Goal: Communication & Community: Participate in discussion

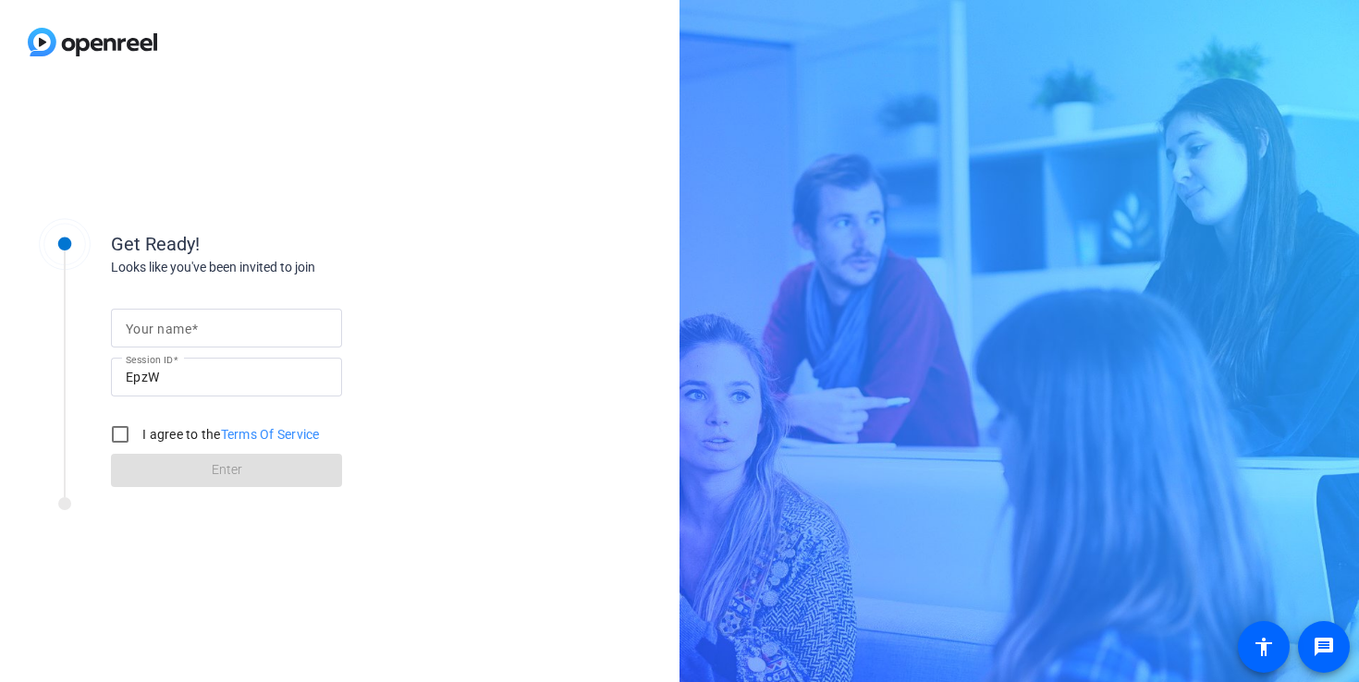
click at [277, 329] on input "Your name" at bounding box center [227, 328] width 202 height 22
type input "[PERSON_NAME]"
click at [126, 435] on input "I agree to the Terms Of Service" at bounding box center [120, 434] width 37 height 37
checkbox input "true"
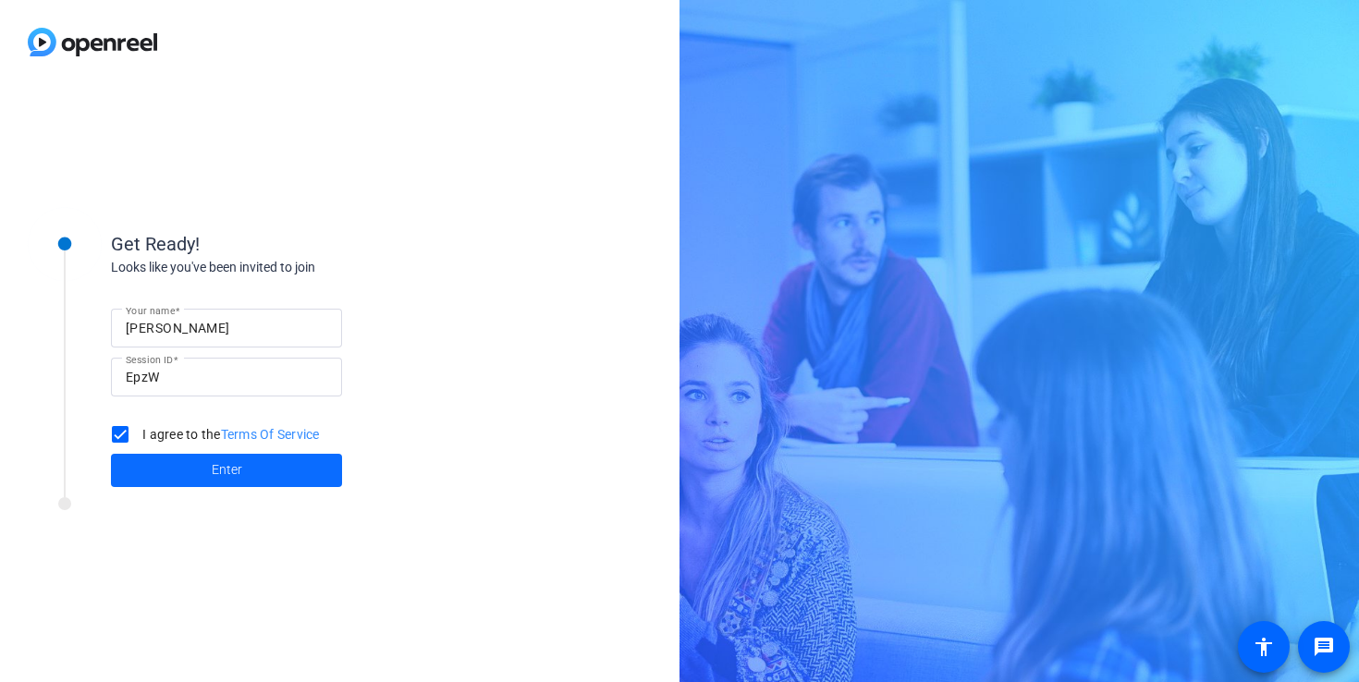
click at [177, 482] on span at bounding box center [226, 470] width 231 height 44
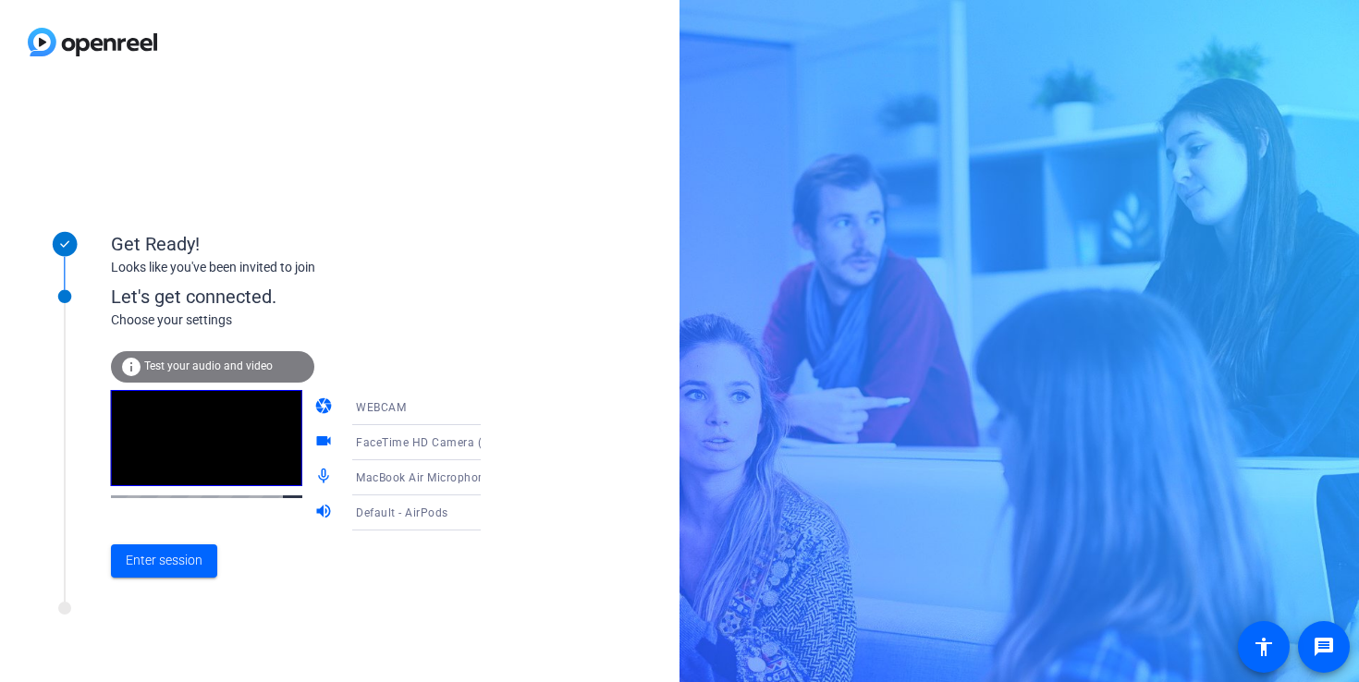
click at [260, 375] on div "info Test your audio and video" at bounding box center [212, 366] width 203 height 31
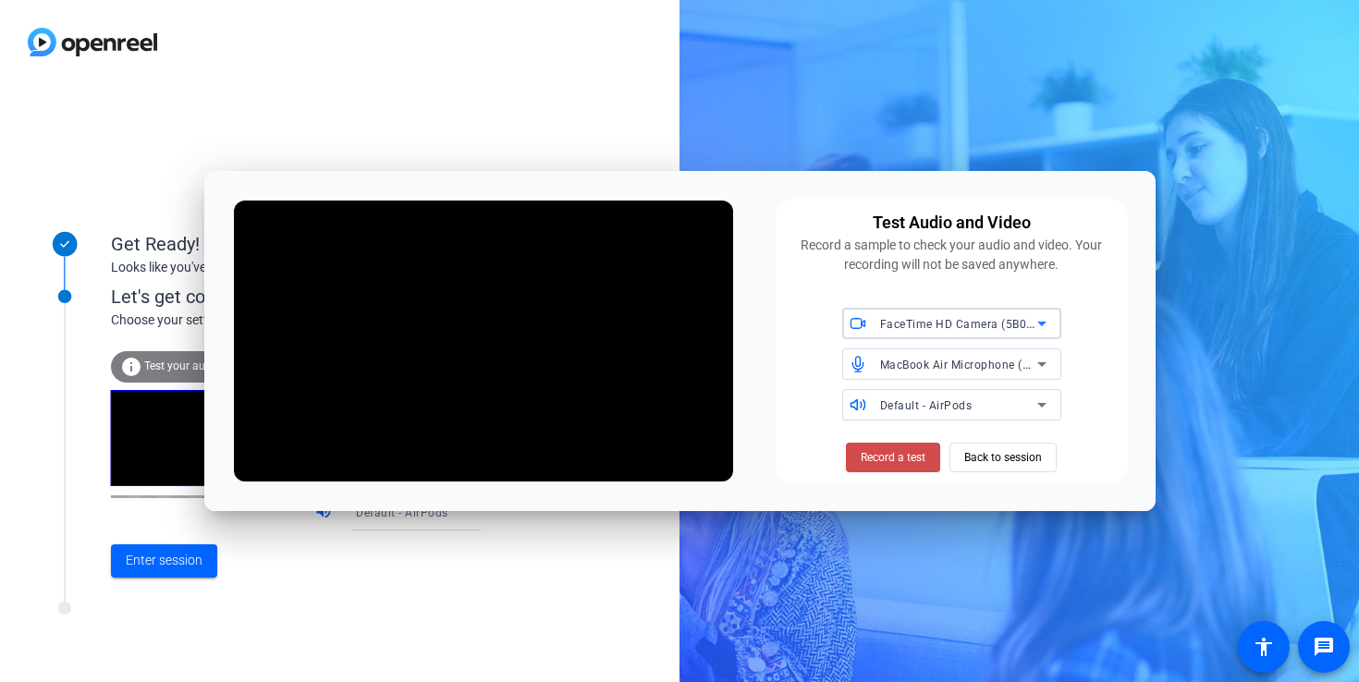
click at [874, 454] on span "Record a test" at bounding box center [893, 457] width 65 height 17
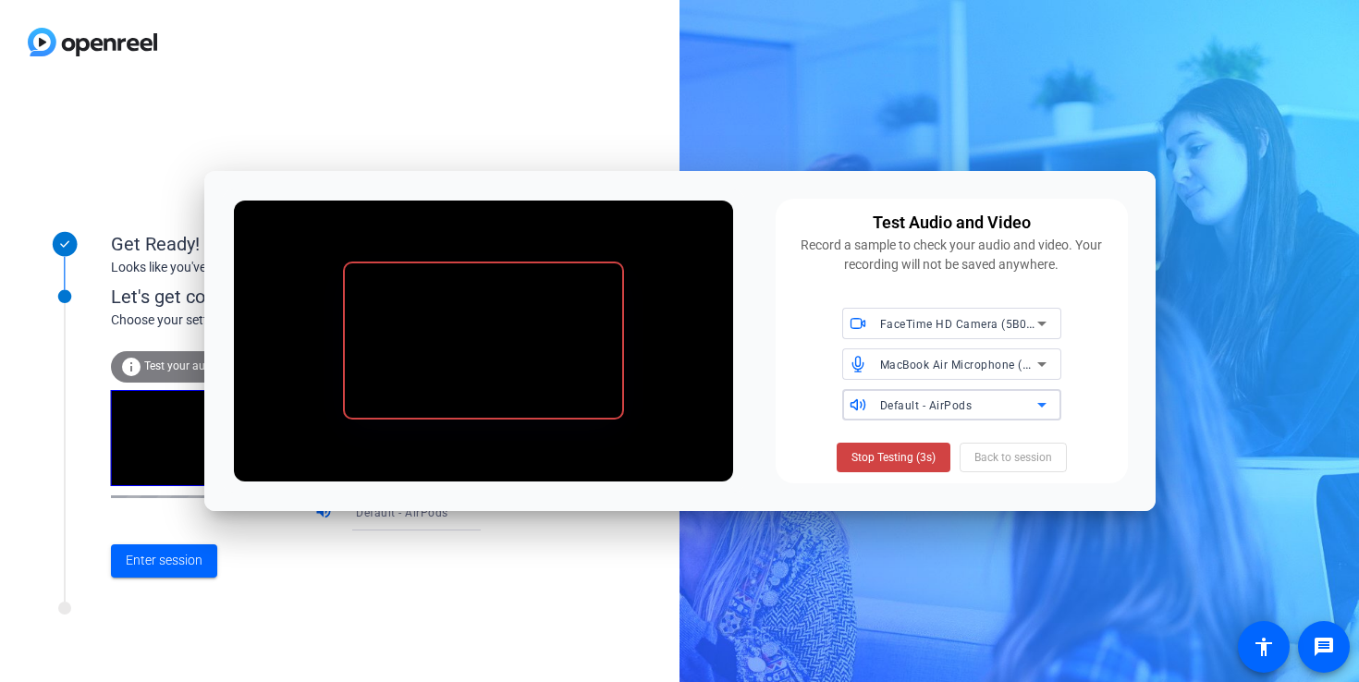
click at [951, 408] on span "Default - AirPods" at bounding box center [926, 405] width 92 height 13
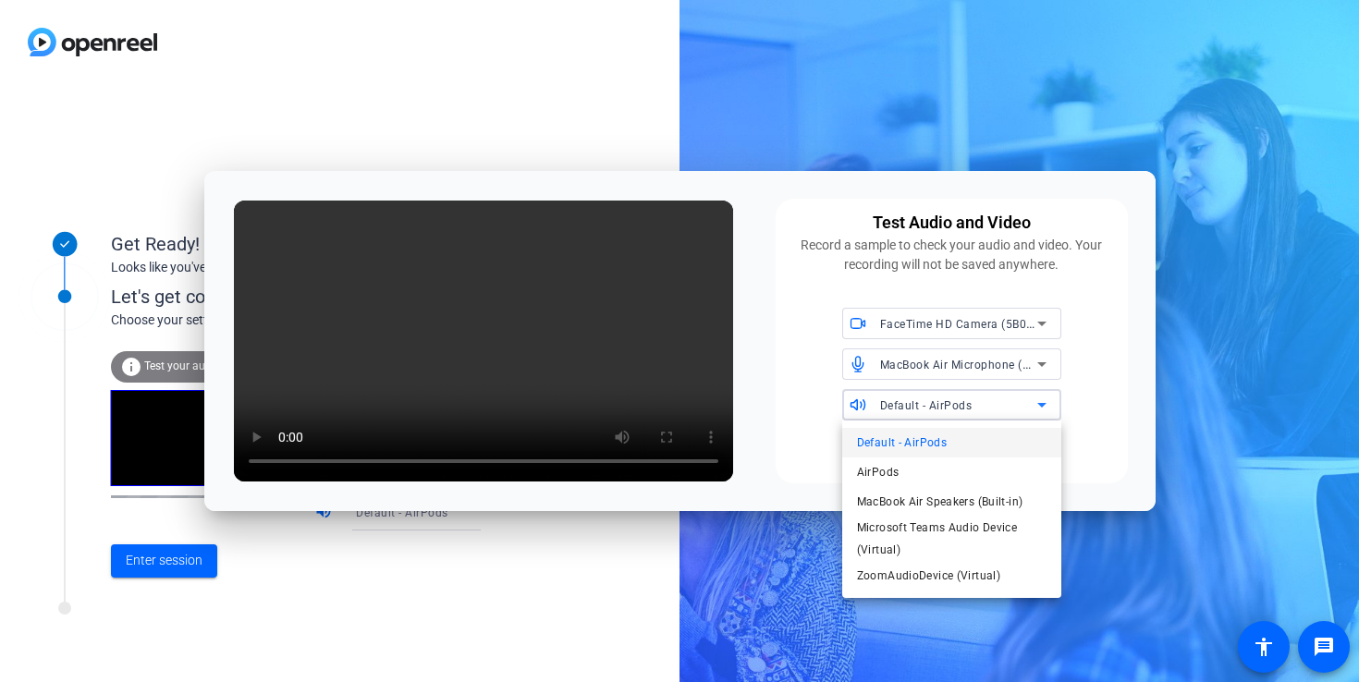
click at [790, 405] on div at bounding box center [679, 341] width 1359 height 682
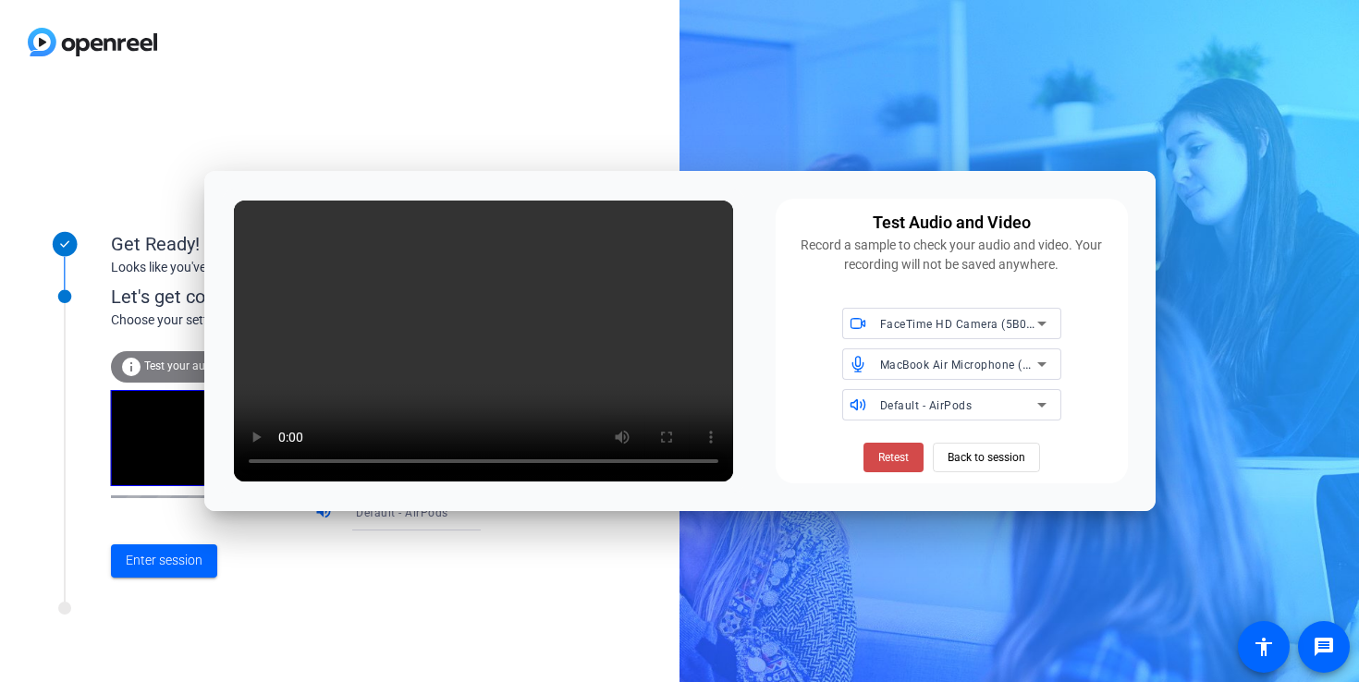
click at [886, 455] on span "Retest" at bounding box center [893, 457] width 31 height 17
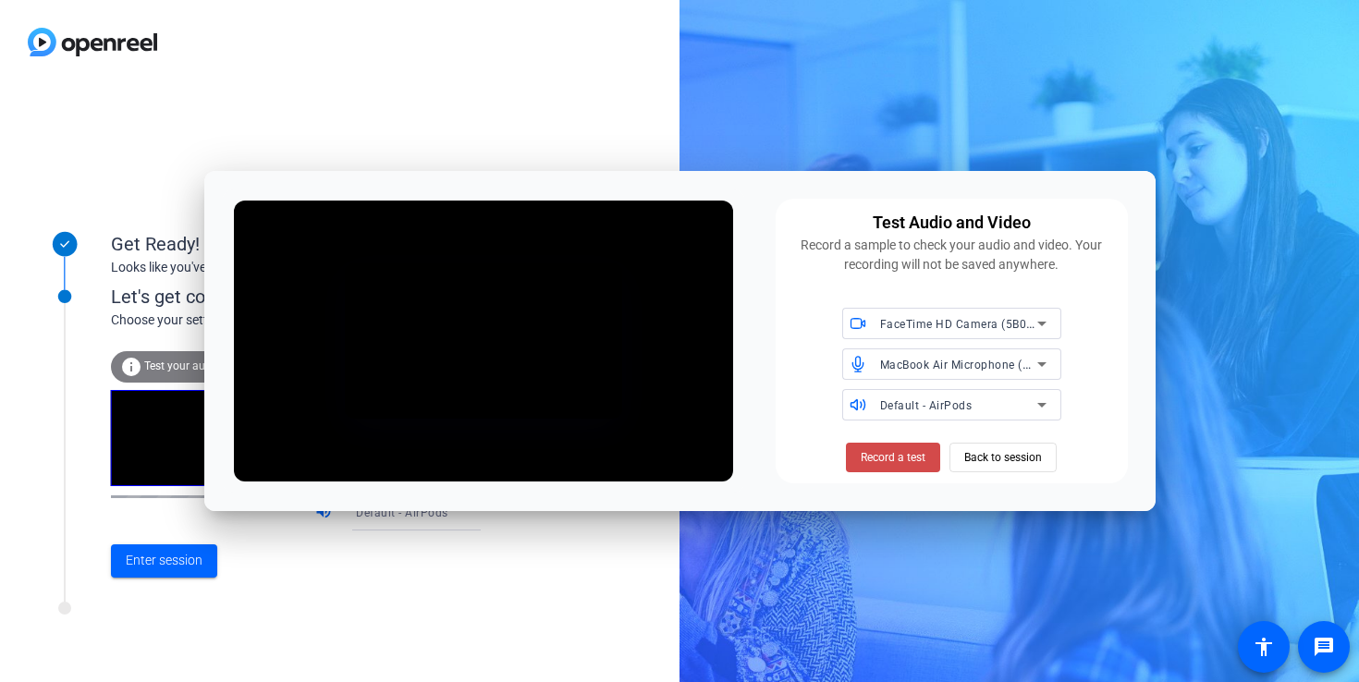
click at [919, 453] on span "Record a test" at bounding box center [893, 457] width 65 height 17
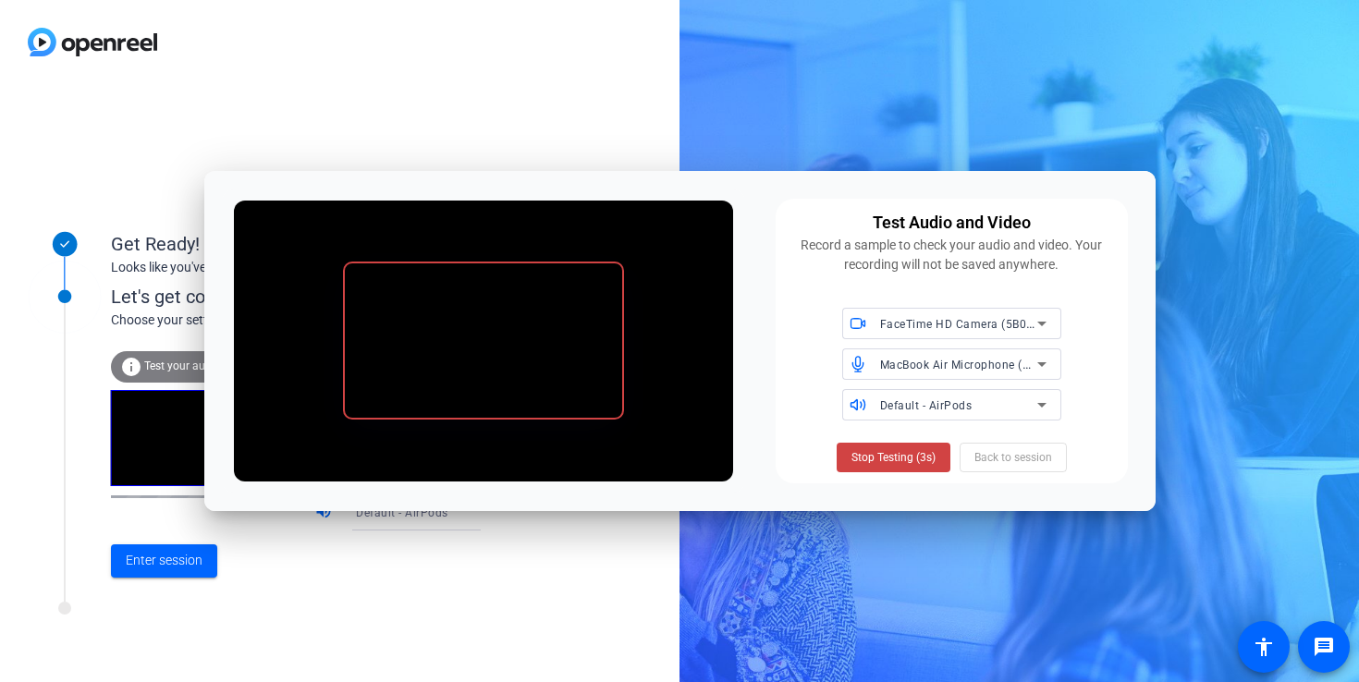
click at [919, 453] on span "Stop Testing (3s)" at bounding box center [893, 457] width 84 height 17
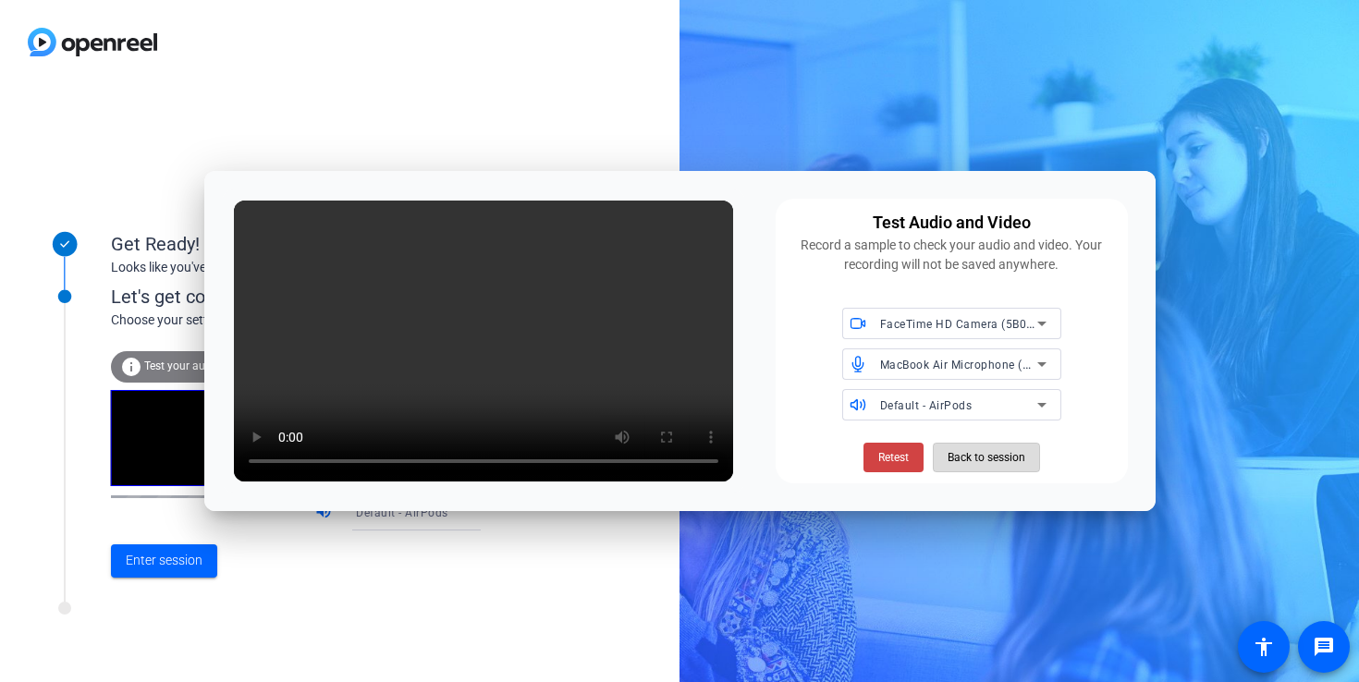
click at [971, 451] on span "Back to session" at bounding box center [986, 457] width 78 height 35
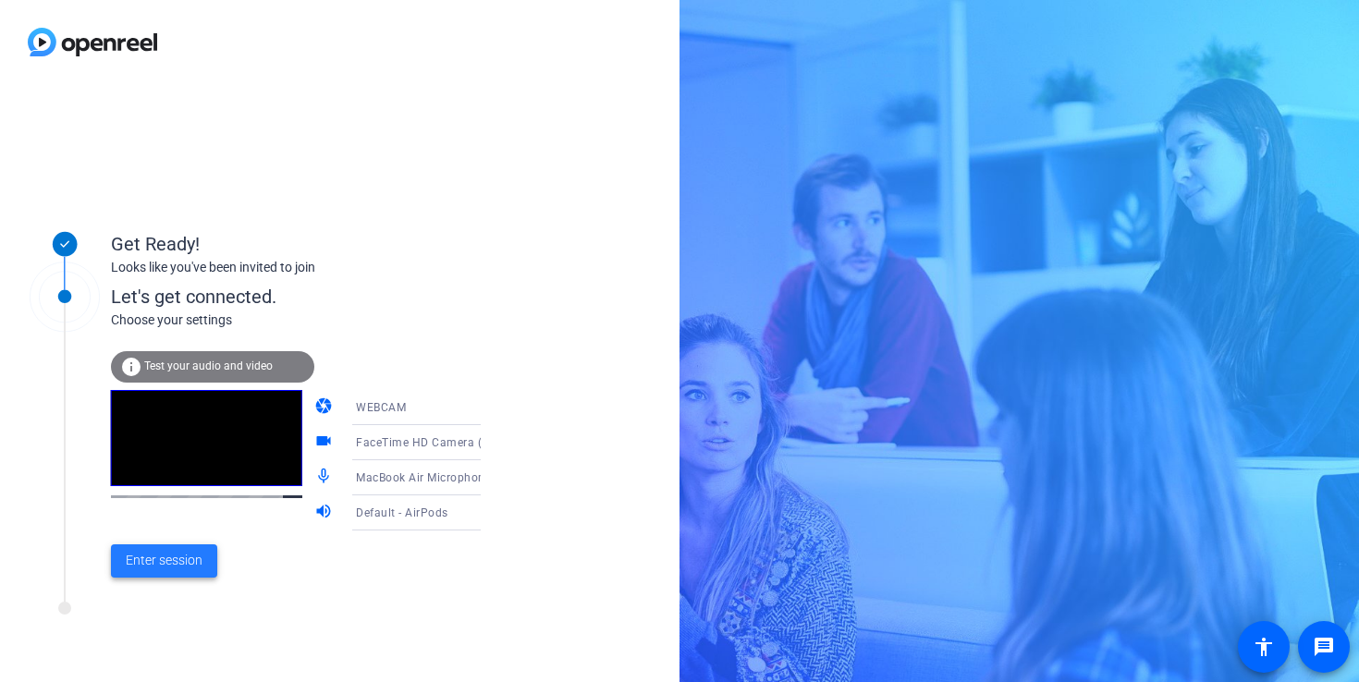
click at [172, 547] on span at bounding box center [164, 561] width 106 height 44
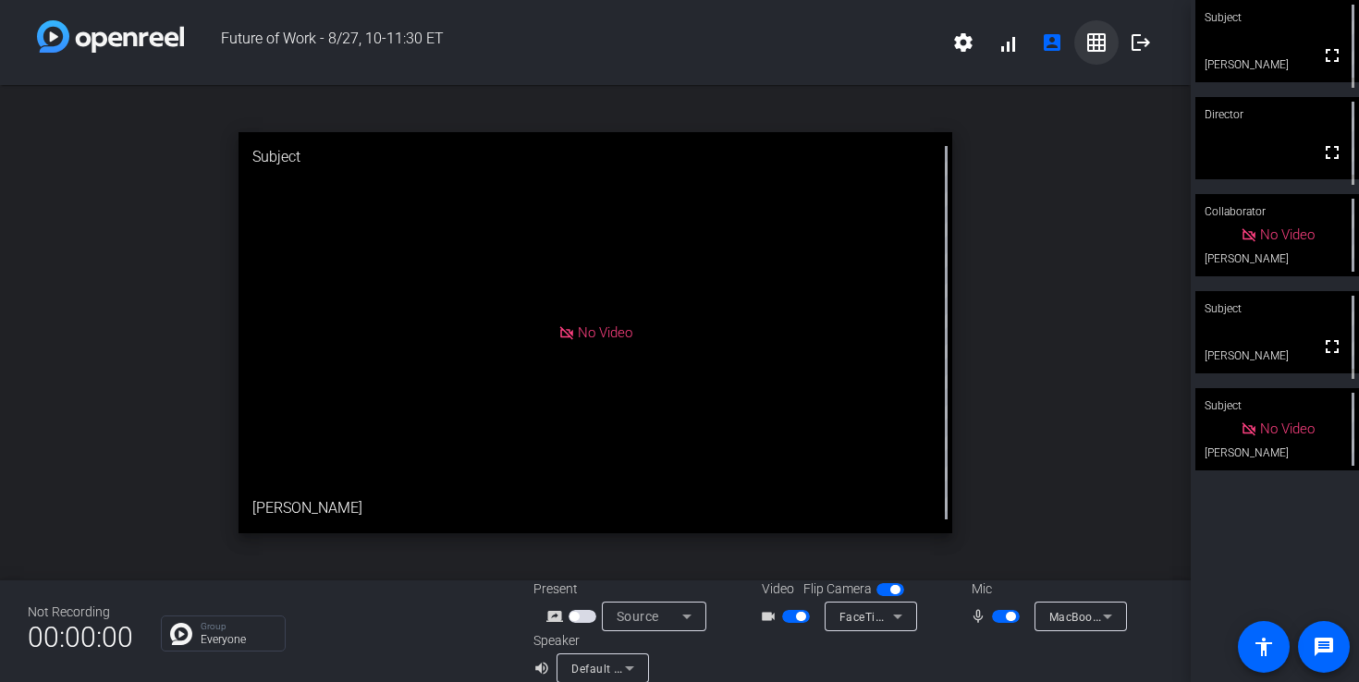
click at [1092, 41] on mat-icon "grid_on" at bounding box center [1096, 42] width 22 height 22
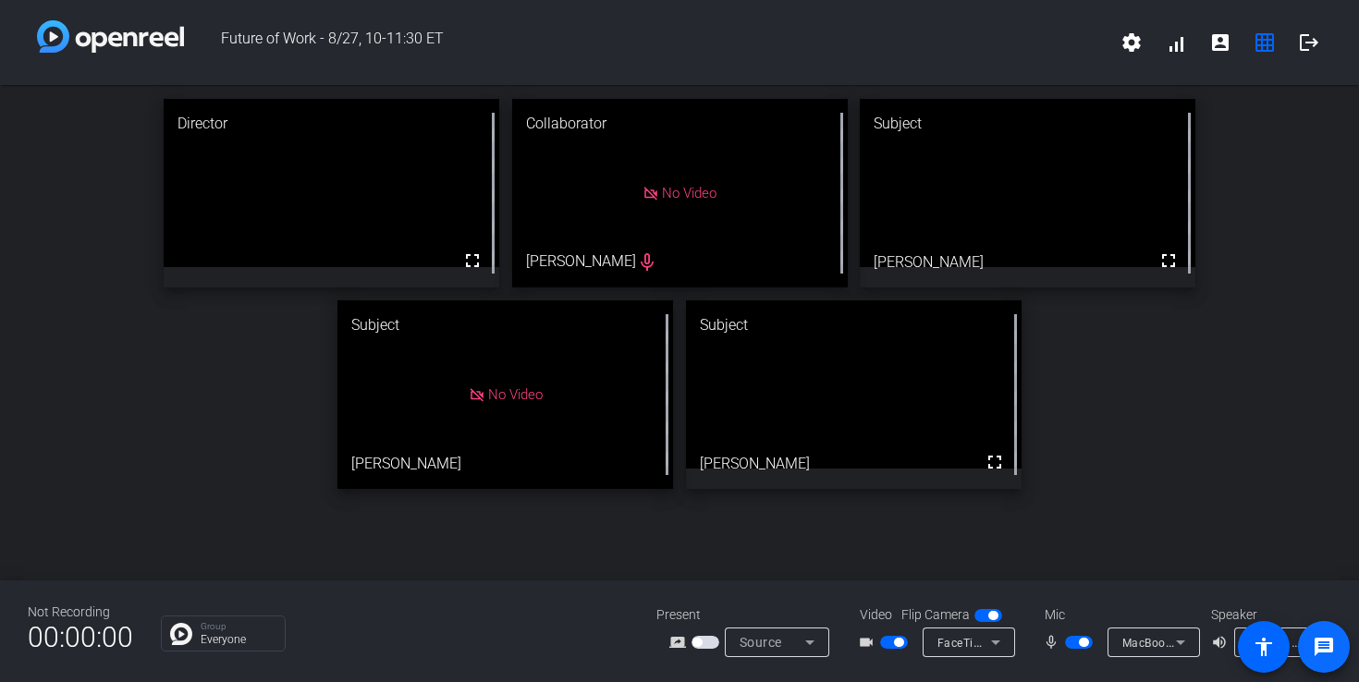
click at [1335, 650] on span at bounding box center [1323, 647] width 44 height 44
click at [1339, 651] on span at bounding box center [1323, 647] width 44 height 44
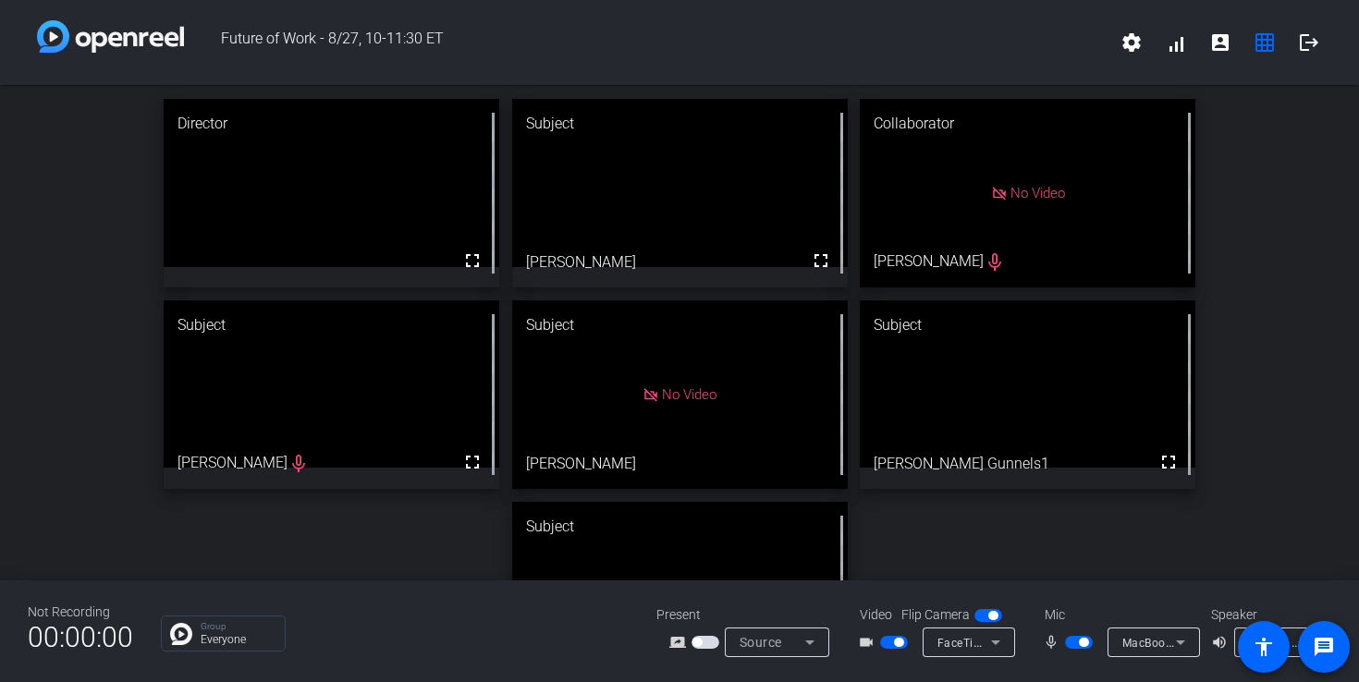
drag, startPoint x: 791, startPoint y: 527, endPoint x: 772, endPoint y: 133, distance: 394.2
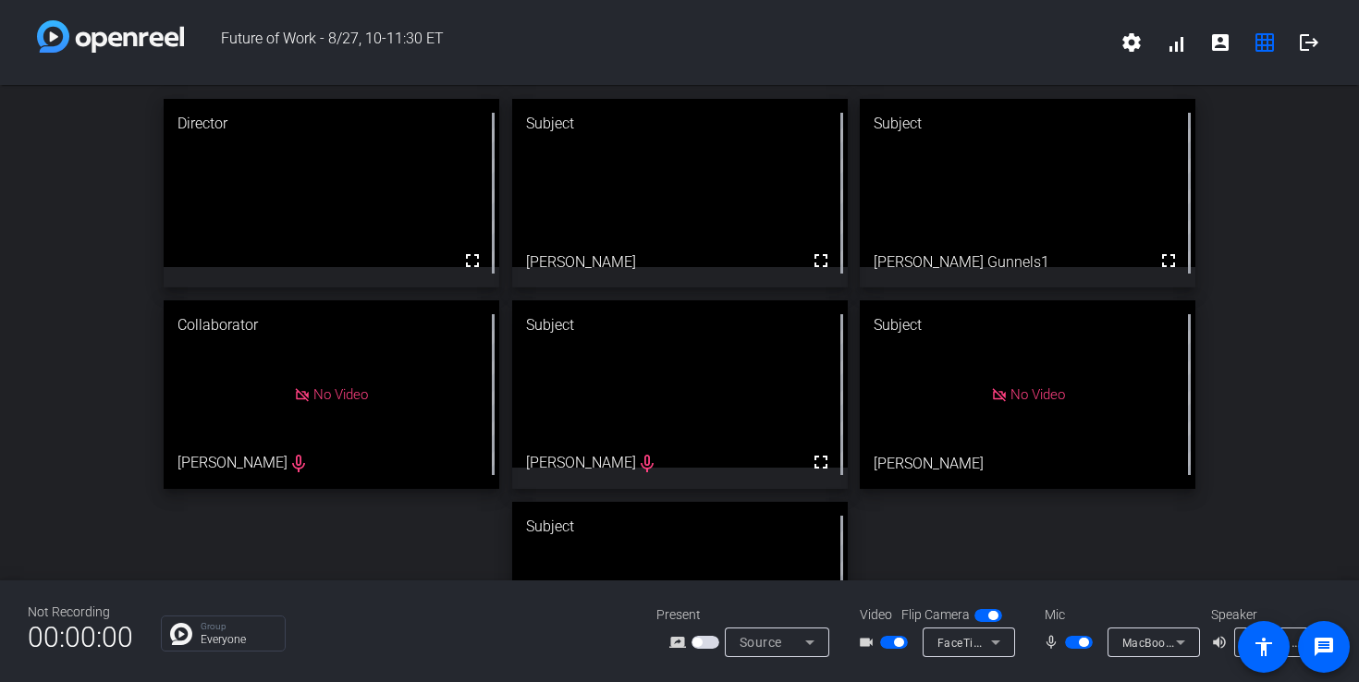
drag, startPoint x: 959, startPoint y: 382, endPoint x: 952, endPoint y: 162, distance: 220.1
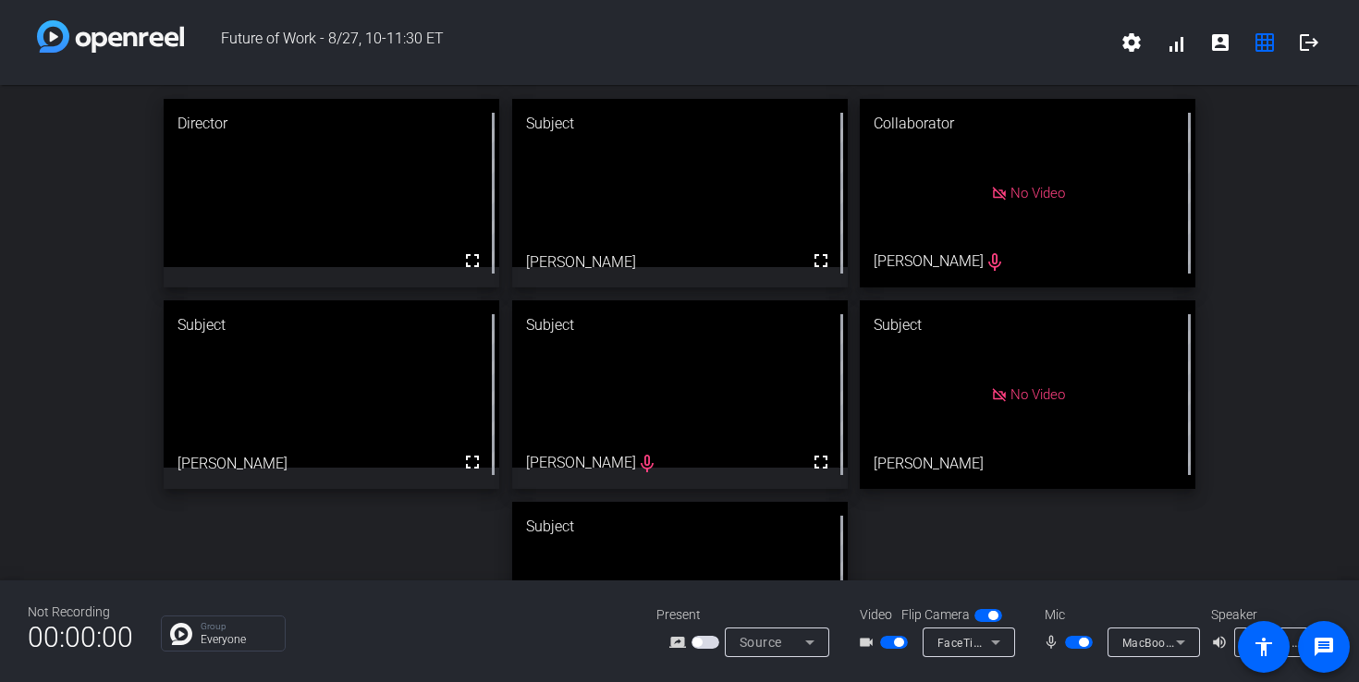
drag, startPoint x: 781, startPoint y: 531, endPoint x: 783, endPoint y: 171, distance: 360.5
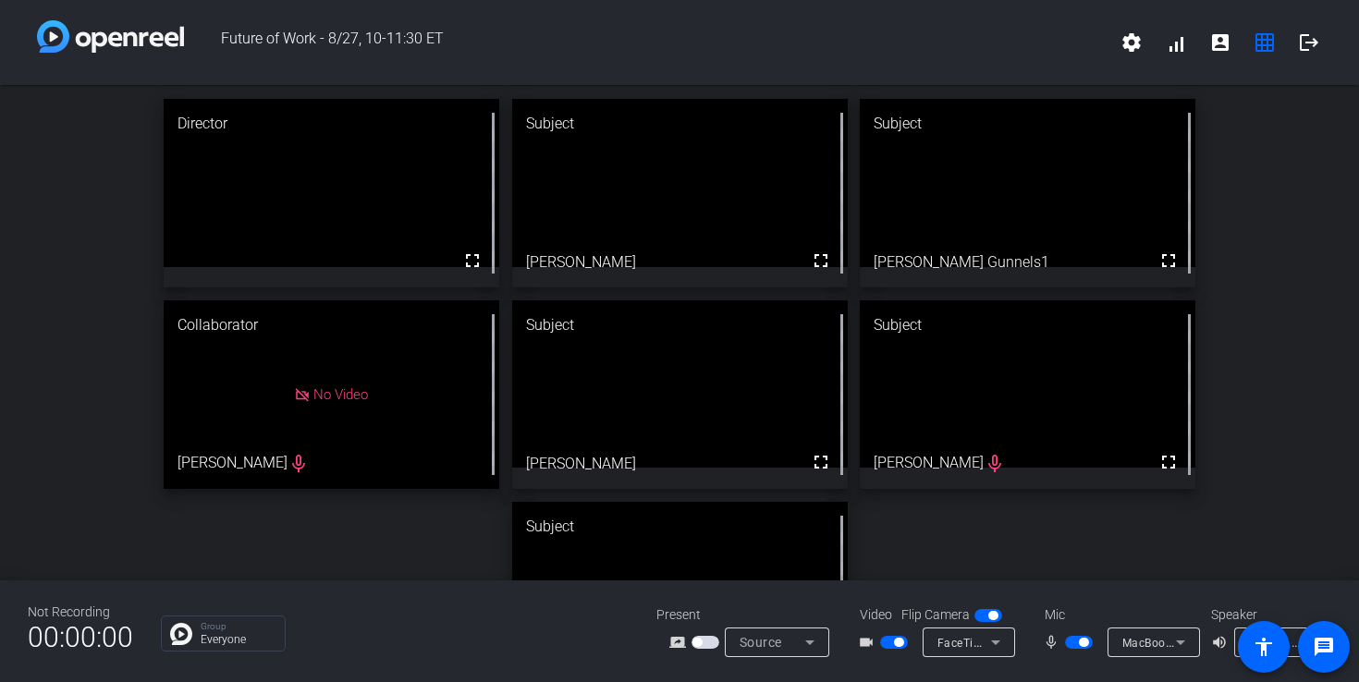
drag, startPoint x: 624, startPoint y: 518, endPoint x: 973, endPoint y: 126, distance: 525.1
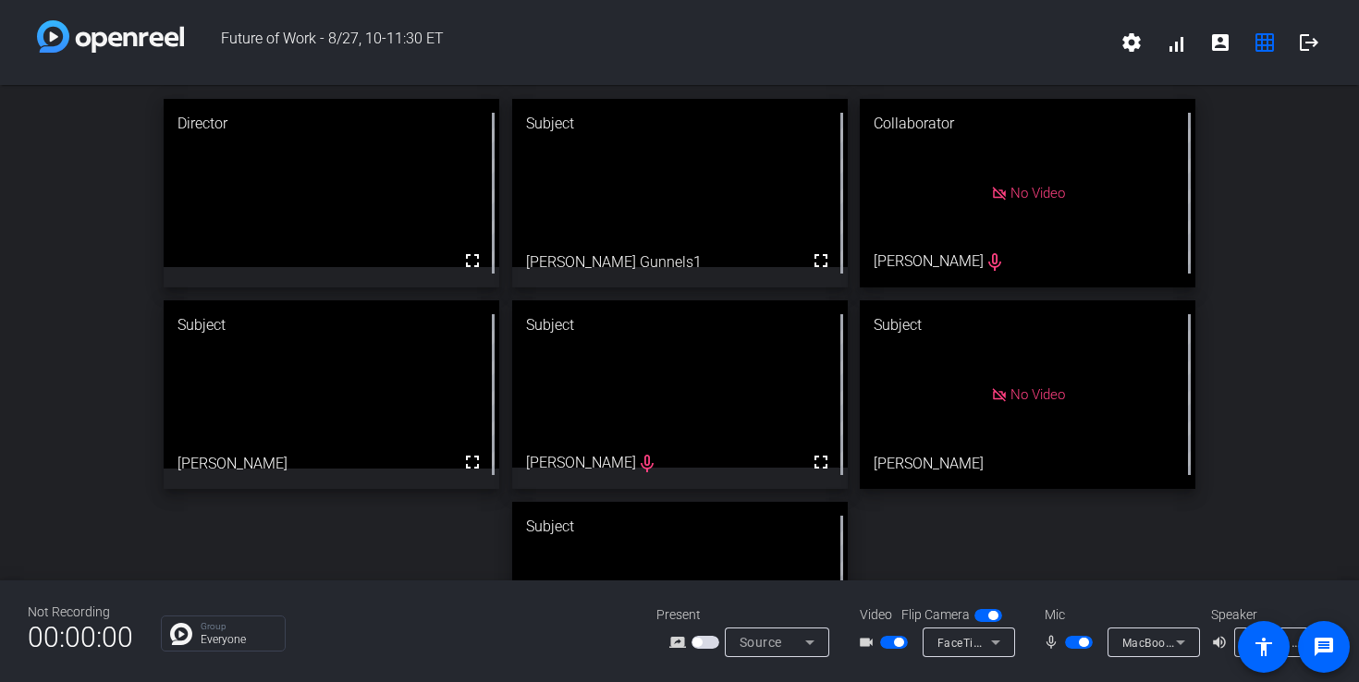
drag, startPoint x: 1031, startPoint y: 360, endPoint x: 702, endPoint y: 195, distance: 368.3
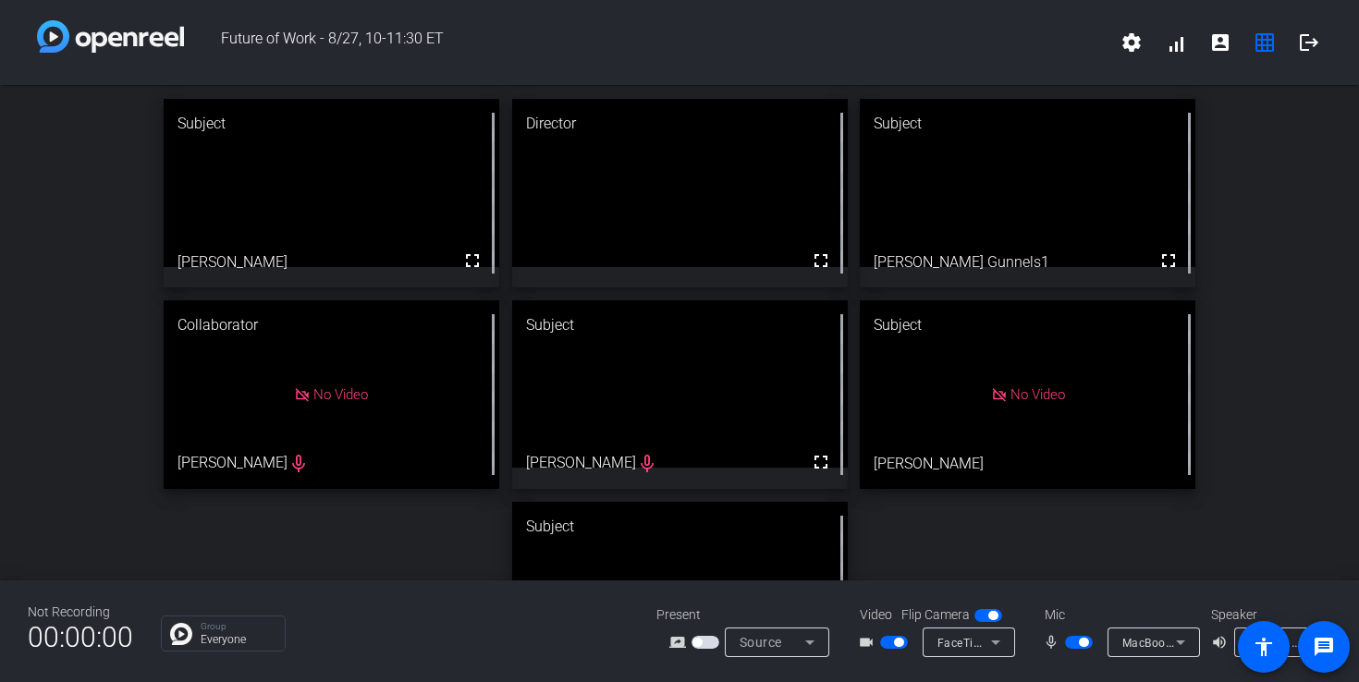
drag, startPoint x: 383, startPoint y: 351, endPoint x: 340, endPoint y: 156, distance: 199.6
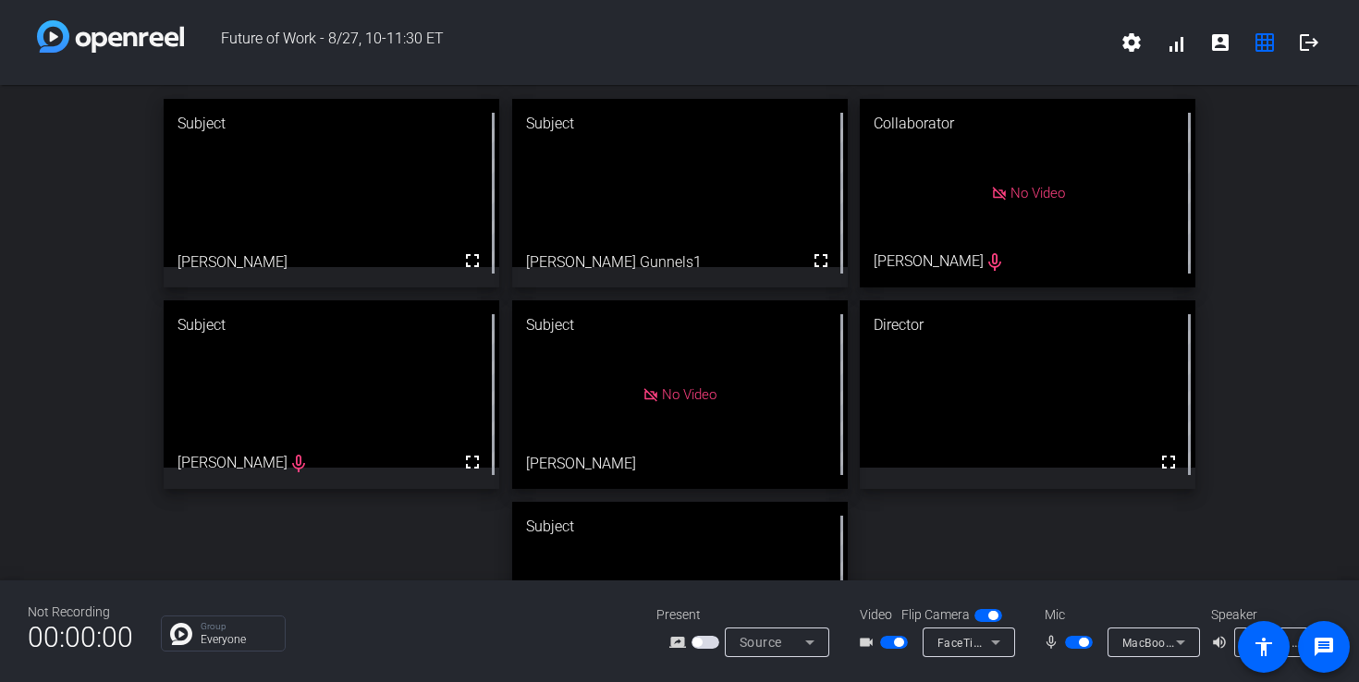
drag, startPoint x: 634, startPoint y: 186, endPoint x: 863, endPoint y: 403, distance: 315.8
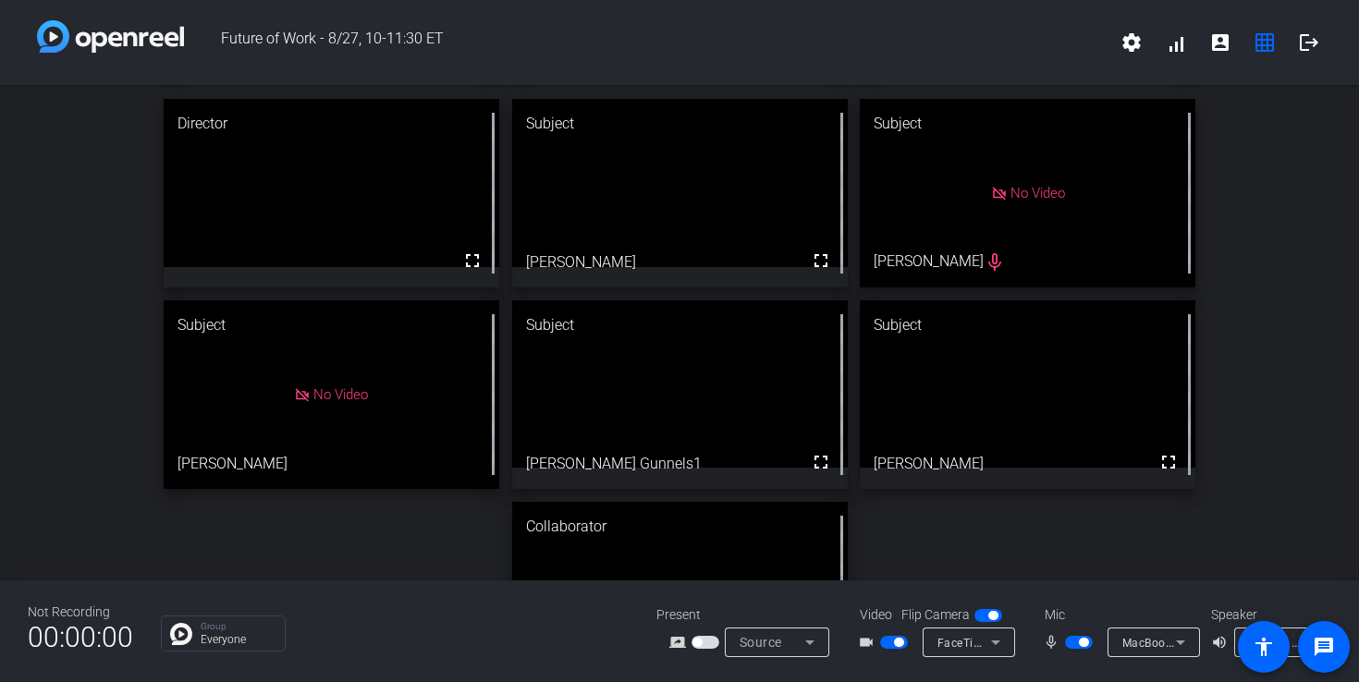
drag, startPoint x: 698, startPoint y: 534, endPoint x: 718, endPoint y: 149, distance: 386.0
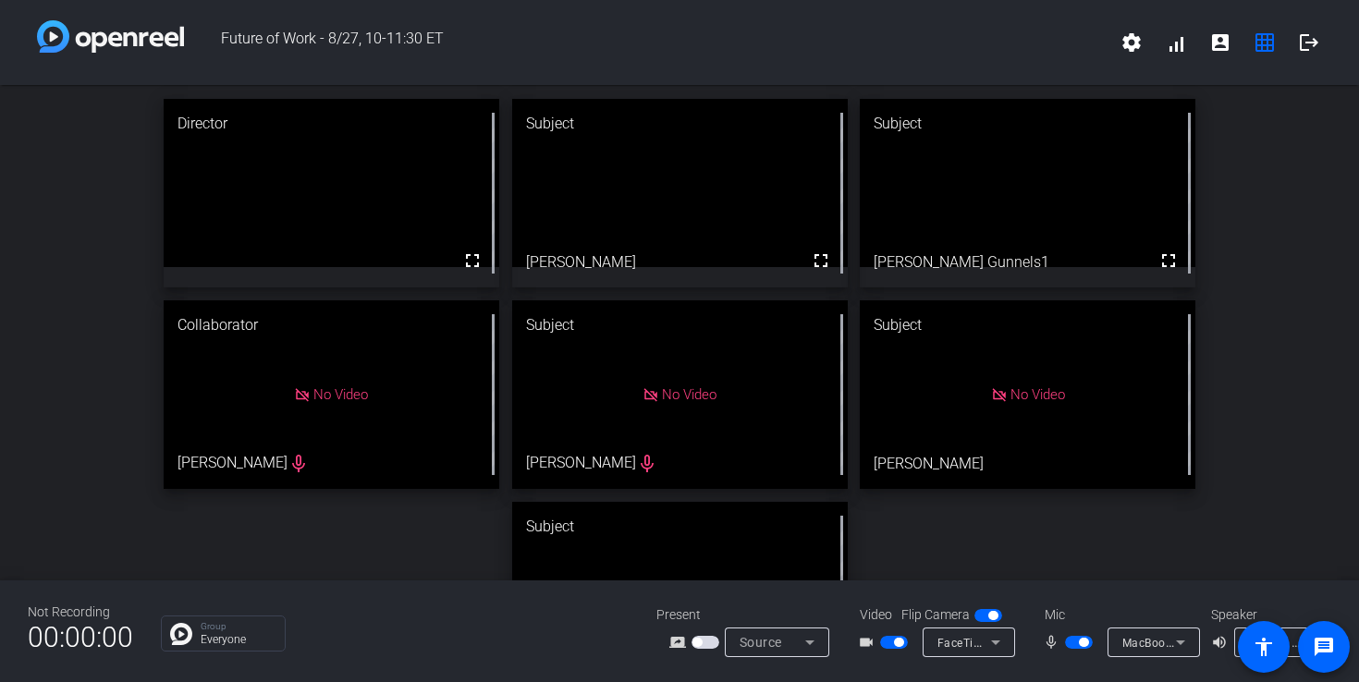
drag, startPoint x: 642, startPoint y: 381, endPoint x: 972, endPoint y: 178, distance: 387.1
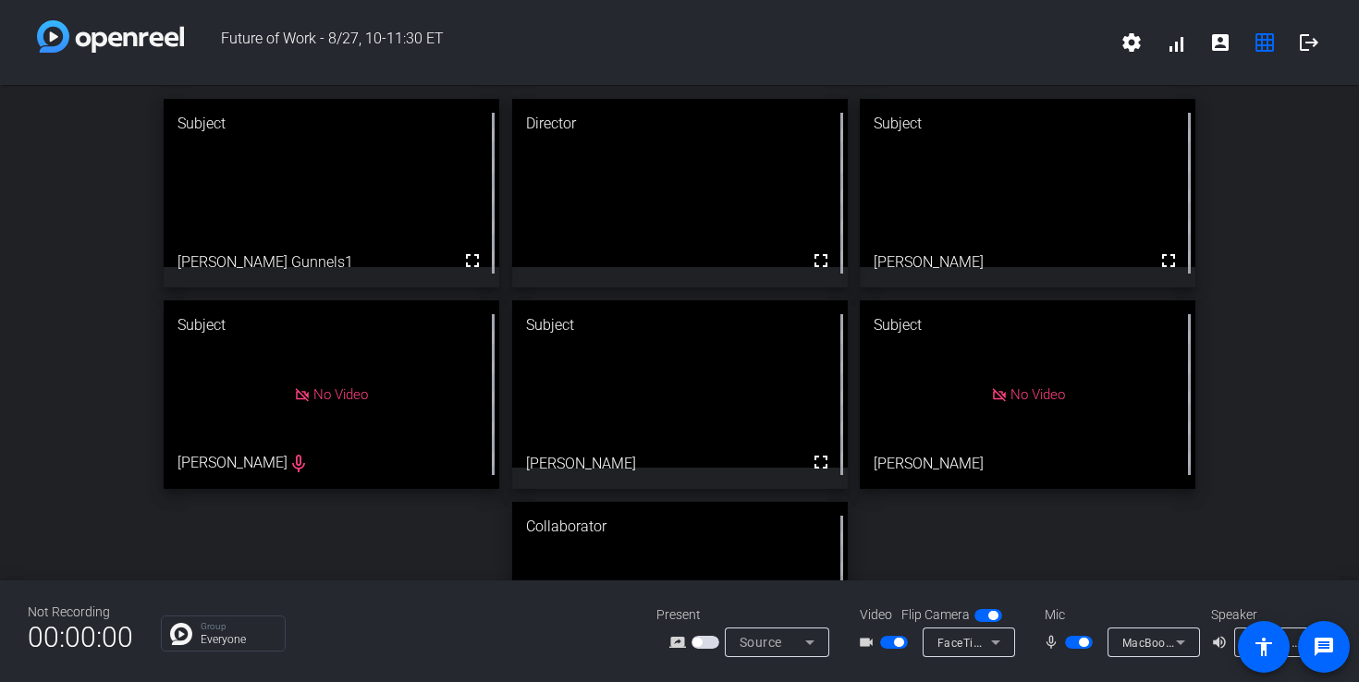
drag, startPoint x: 371, startPoint y: 384, endPoint x: 365, endPoint y: 262, distance: 122.1
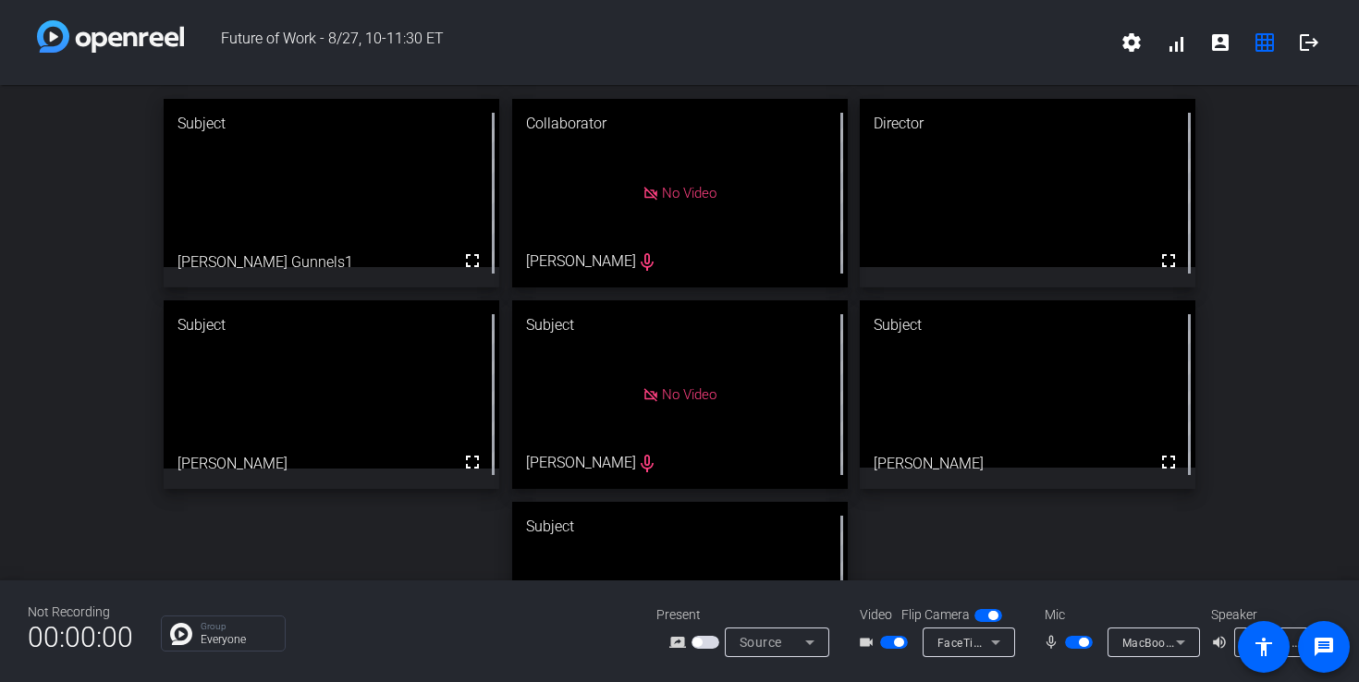
drag, startPoint x: 613, startPoint y: 449, endPoint x: 345, endPoint y: 207, distance: 361.3
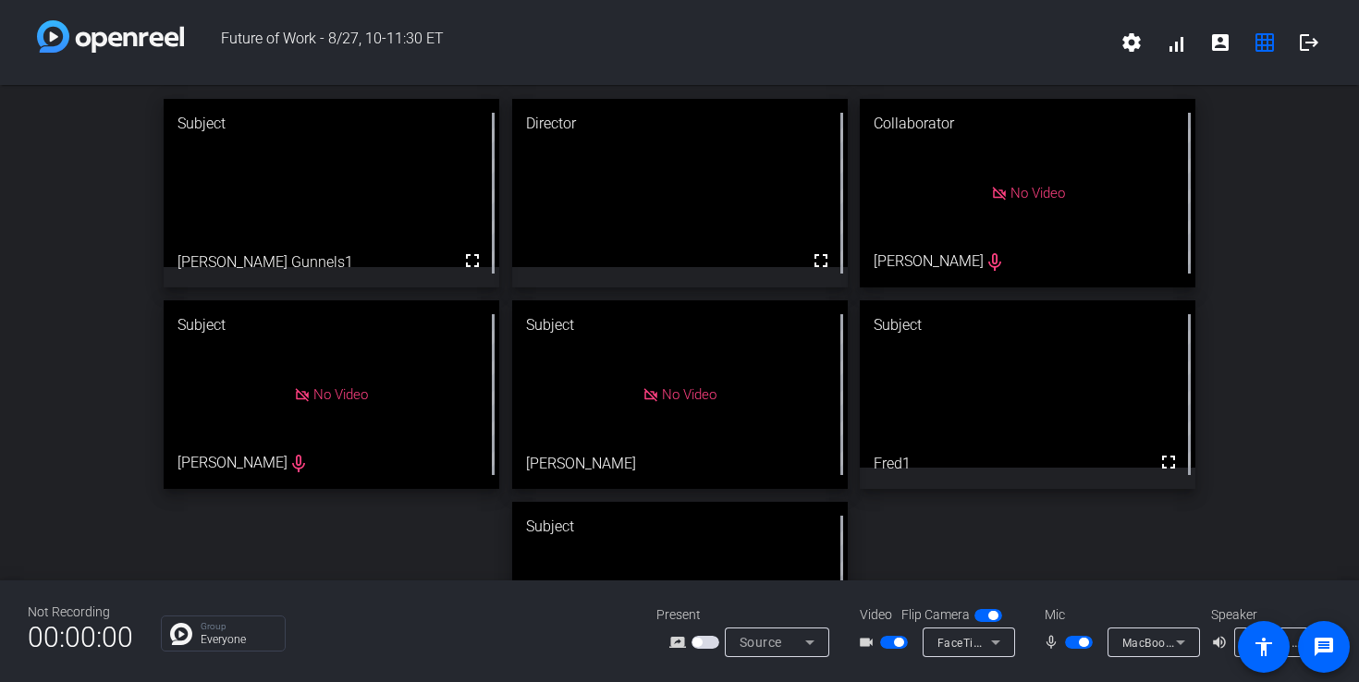
scroll to position [3, 0]
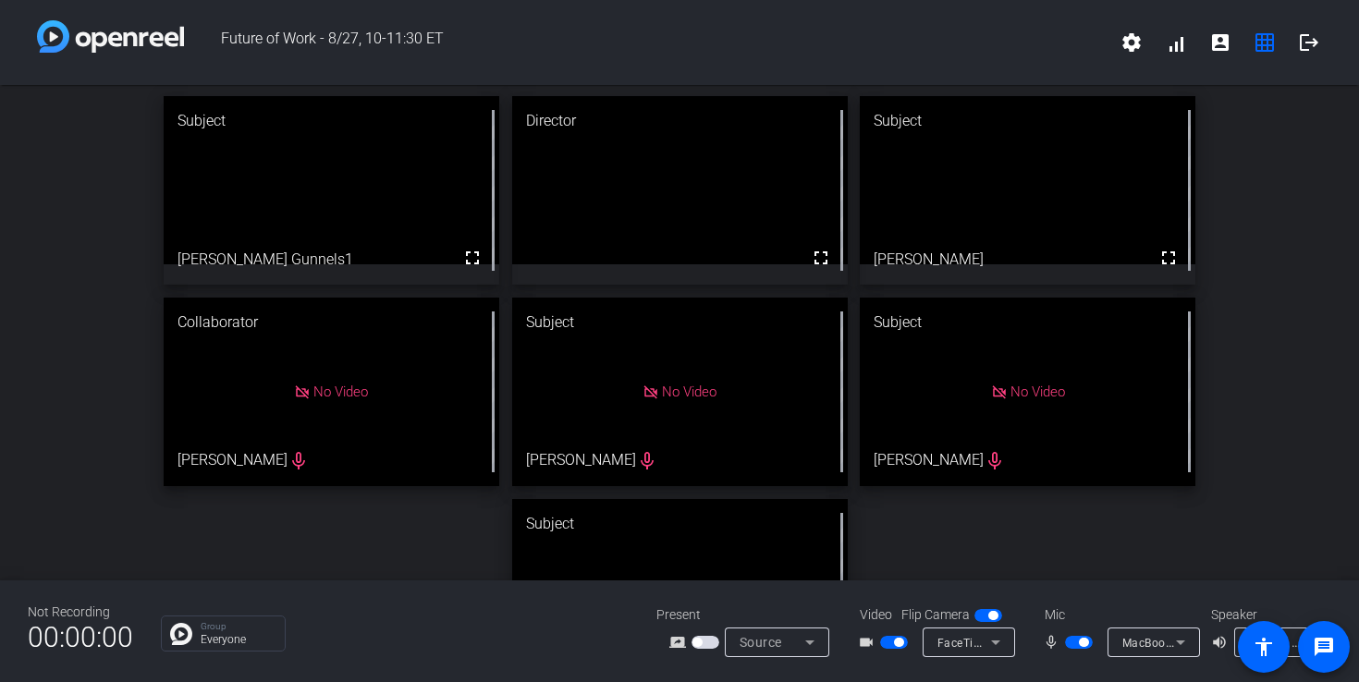
drag, startPoint x: 712, startPoint y: 539, endPoint x: 1062, endPoint y: 137, distance: 533.3
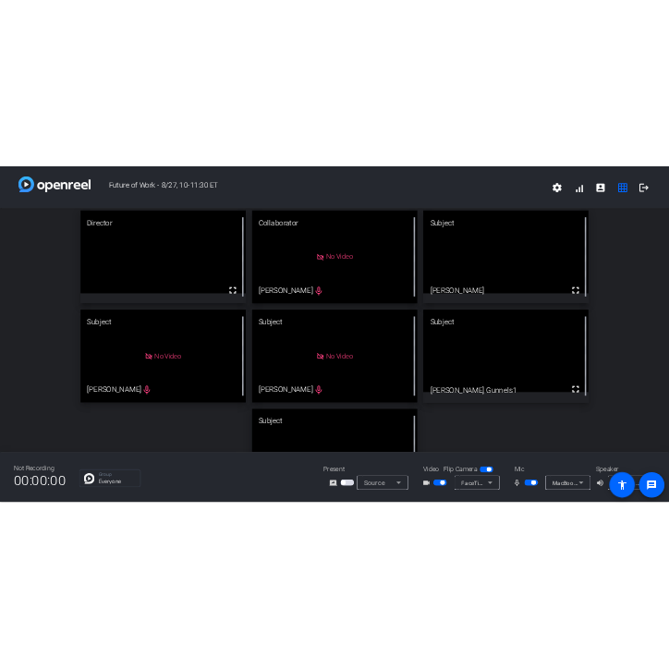
scroll to position [0, 0]
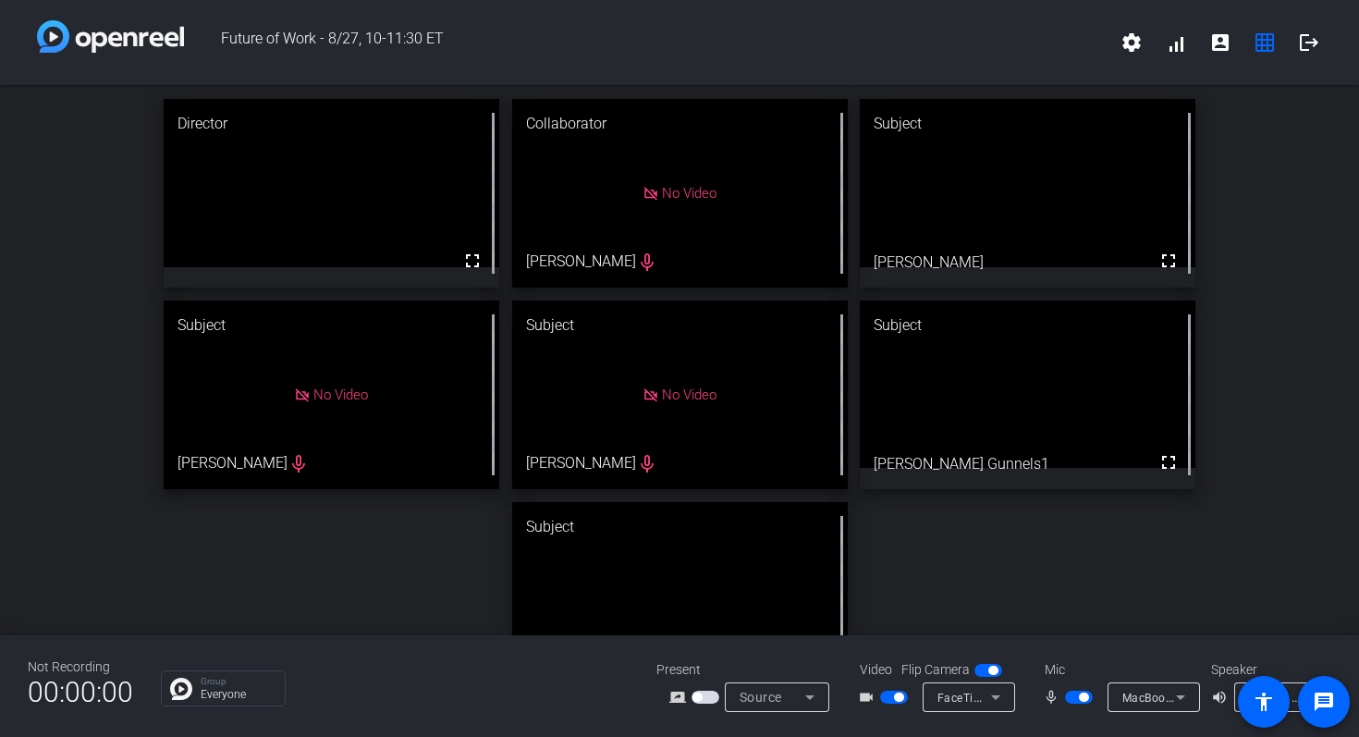
click at [745, 57] on span "Future of Work - 8/27, 10-11:30 ET" at bounding box center [646, 42] width 925 height 44
click at [326, 58] on span "Future of Work - 8/27, 10-11:30 ET" at bounding box center [646, 42] width 925 height 44
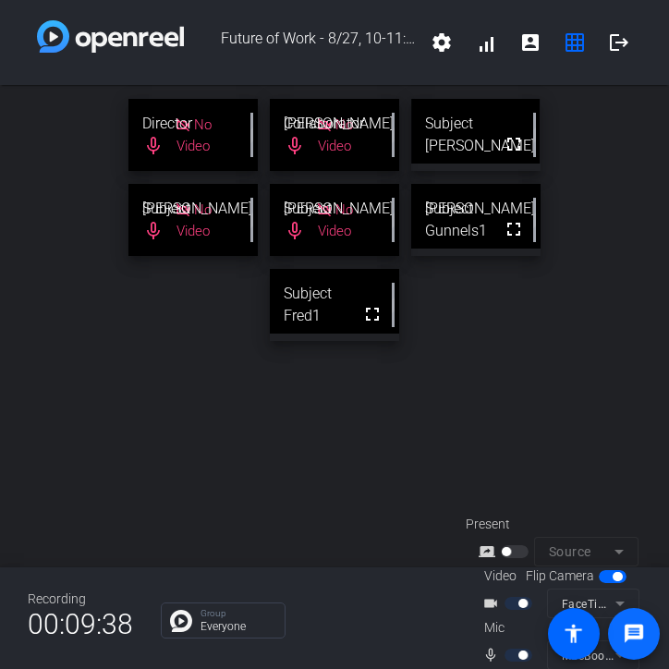
click at [635, 647] on span at bounding box center [634, 634] width 44 height 44
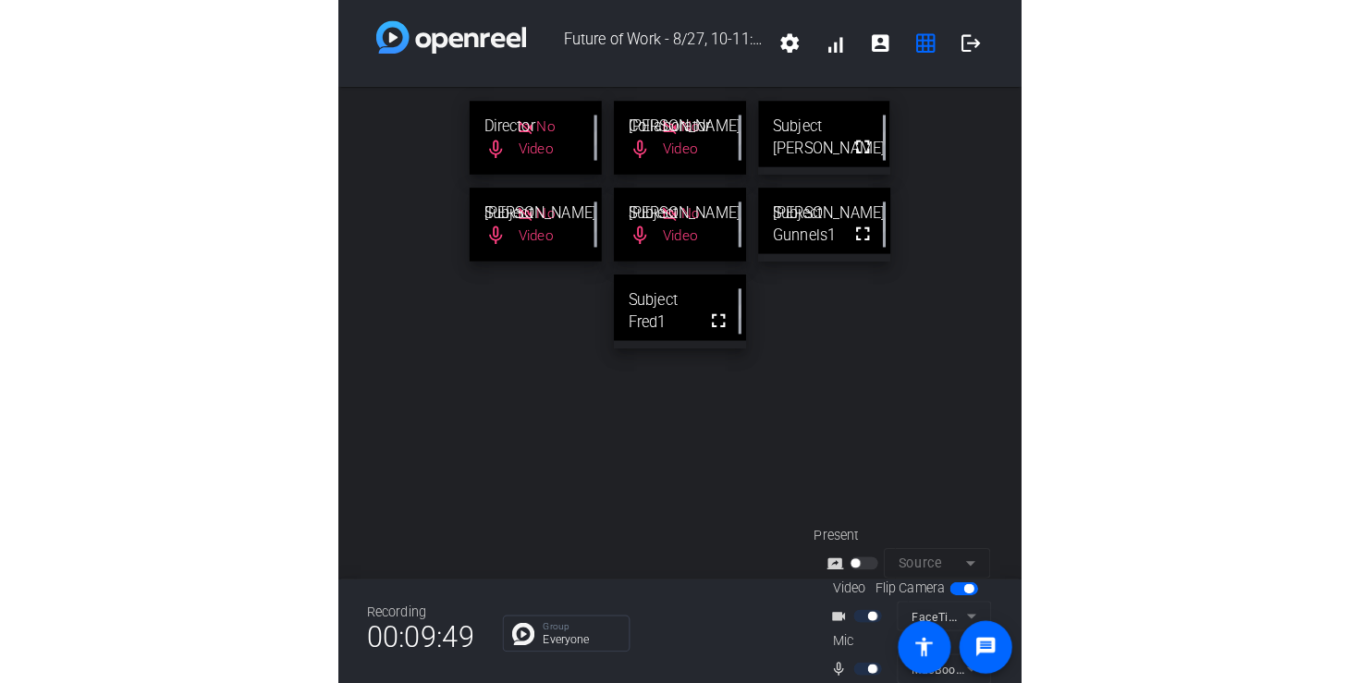
scroll to position [1, 0]
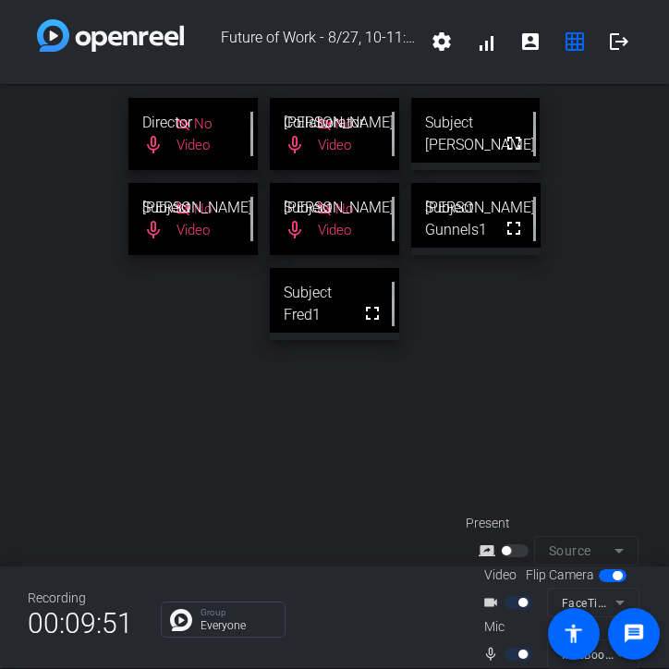
click at [531, 657] on div at bounding box center [520, 654] width 31 height 13
click at [529, 656] on div at bounding box center [520, 654] width 31 height 13
click at [487, 654] on mat-icon "mic_none" at bounding box center [494, 654] width 22 height 22
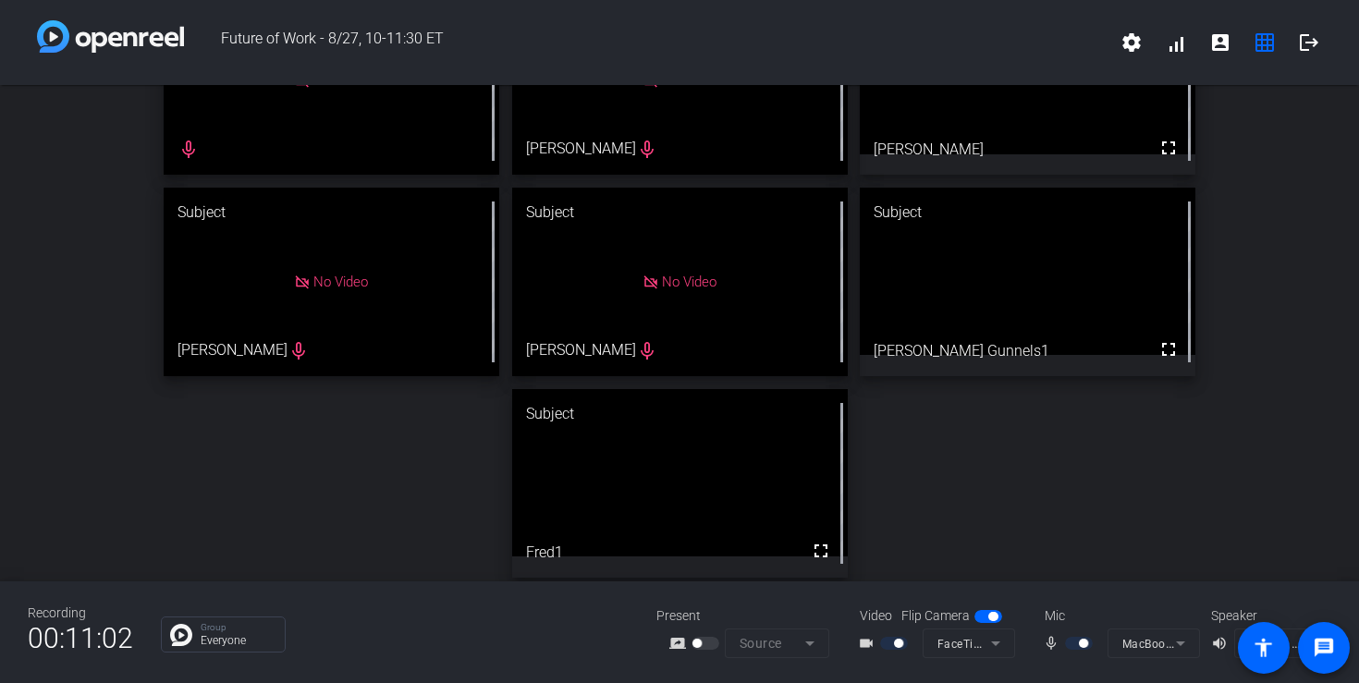
scroll to position [123, 0]
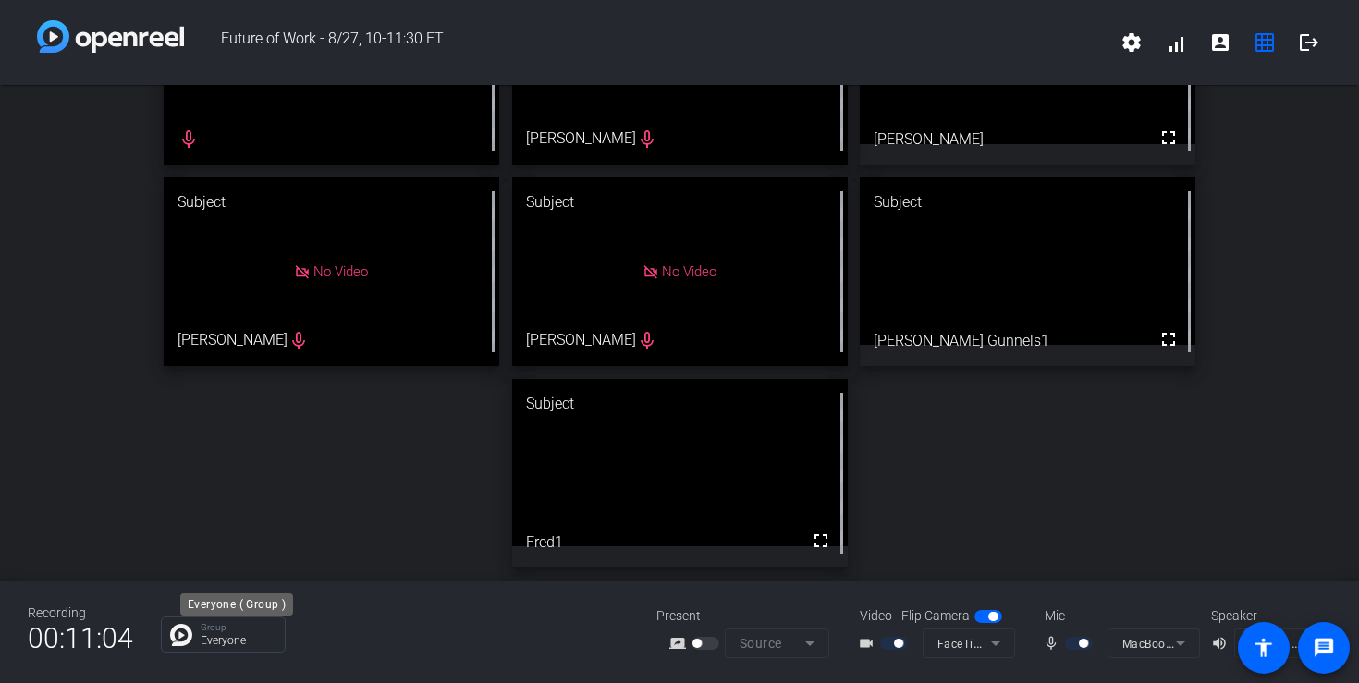
click at [238, 638] on p "Everyone" at bounding box center [238, 640] width 75 height 11
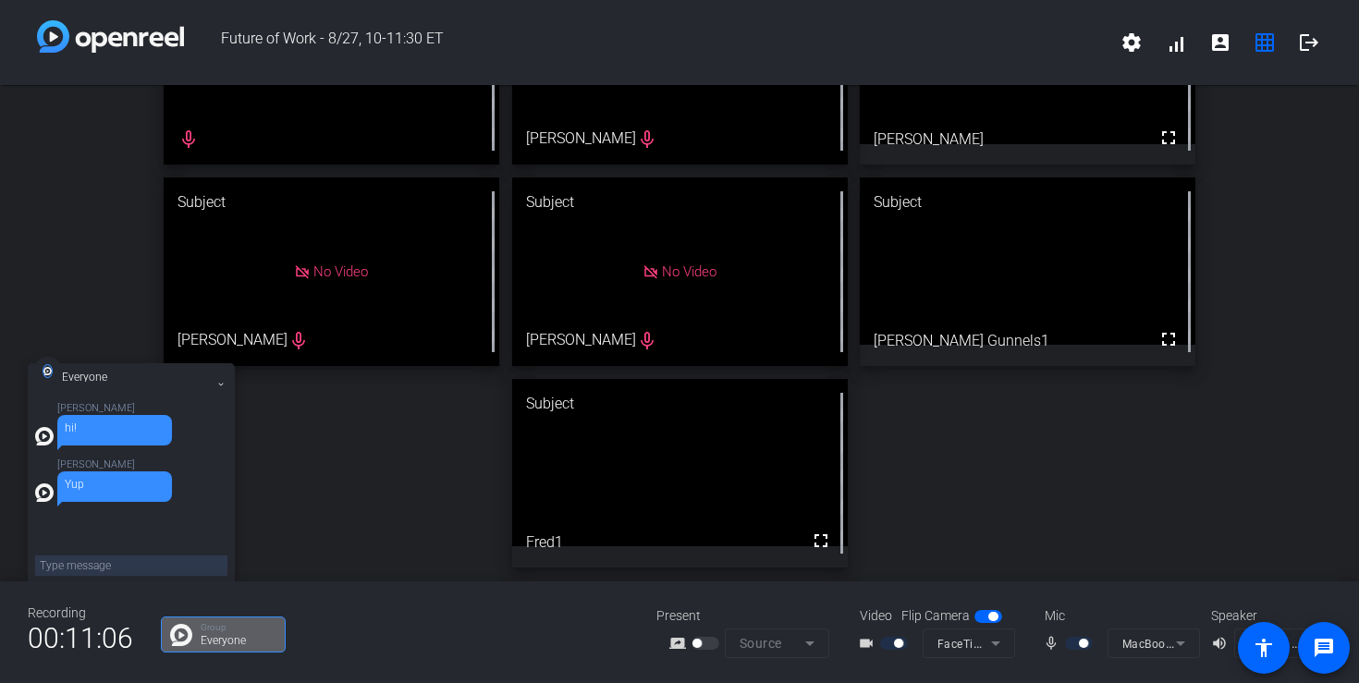
click at [123, 568] on textarea at bounding box center [131, 566] width 192 height 20
type textarea "will we just do a run through? i'm ok with it and then you can tell us where we…"
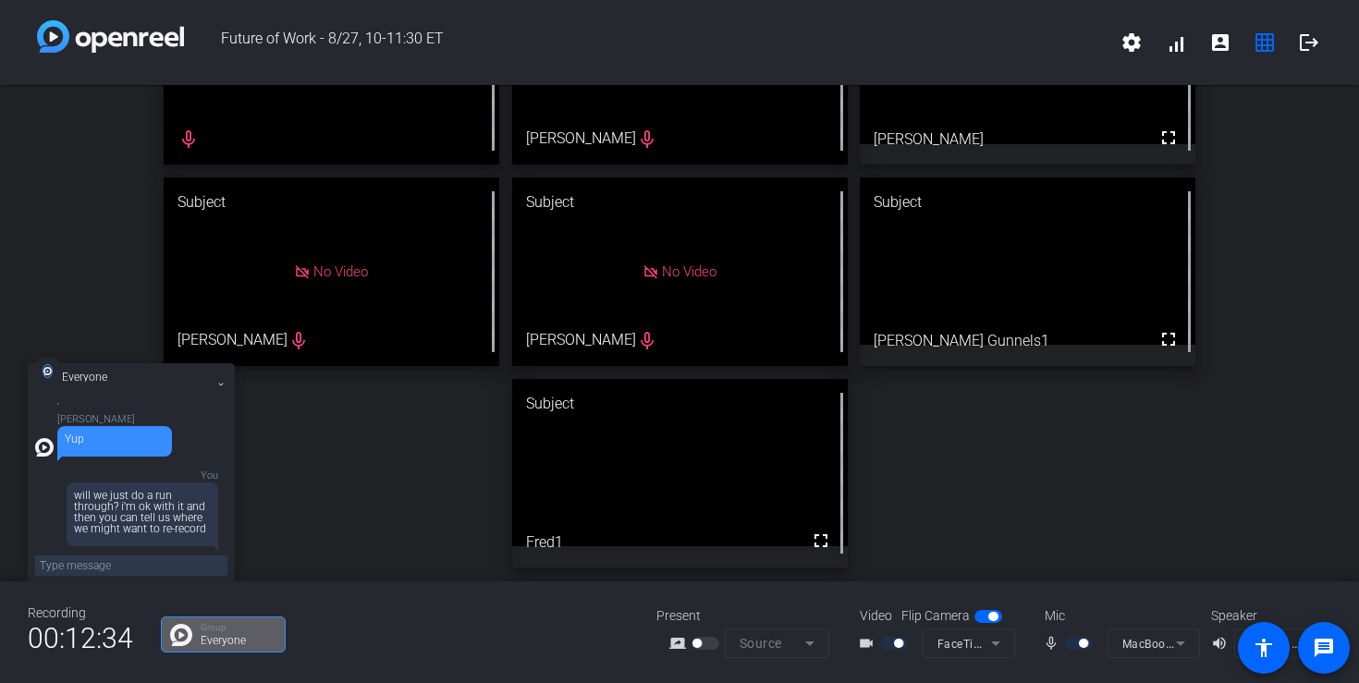
click at [311, 510] on div "Director No Video mic_none Collaborator No Video [PERSON_NAME] mic_none Subject…" at bounding box center [679, 271] width 1359 height 619
click at [151, 565] on textarea at bounding box center [131, 566] width 192 height 20
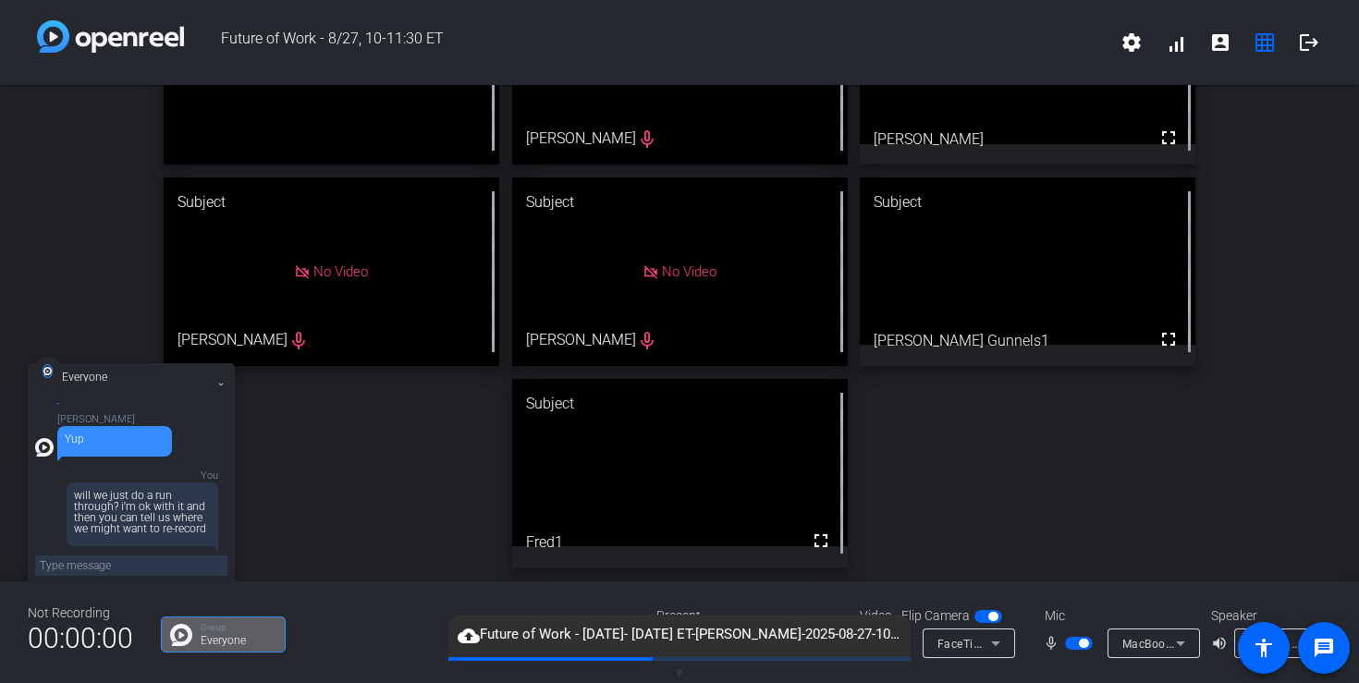
click at [1075, 645] on span "button" at bounding box center [1079, 643] width 28 height 13
click at [1090, 646] on span "button" at bounding box center [1079, 643] width 28 height 13
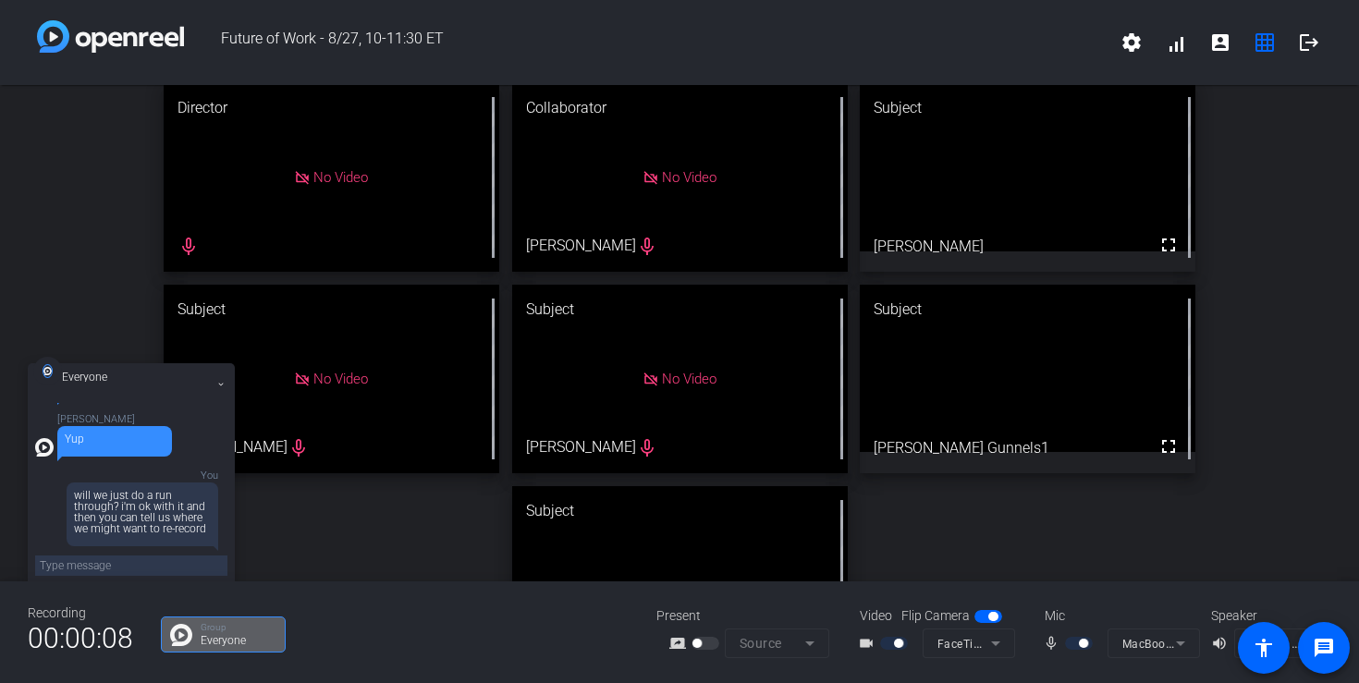
scroll to position [12, 0]
click at [162, 565] on textarea at bounding box center [131, 566] width 192 height 20
type textarea "a"
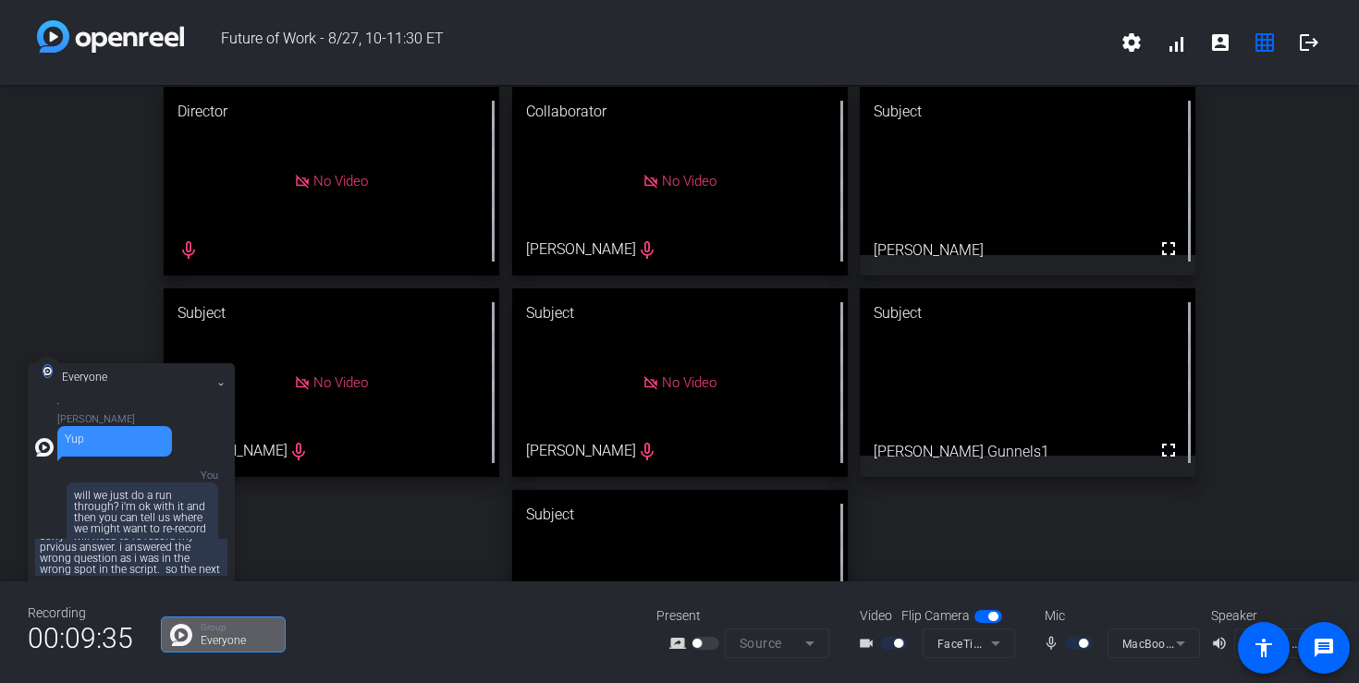
scroll to position [24, 0]
type textarea "sorry - will need to re-record my prvious answer. i answered the wrong question…"
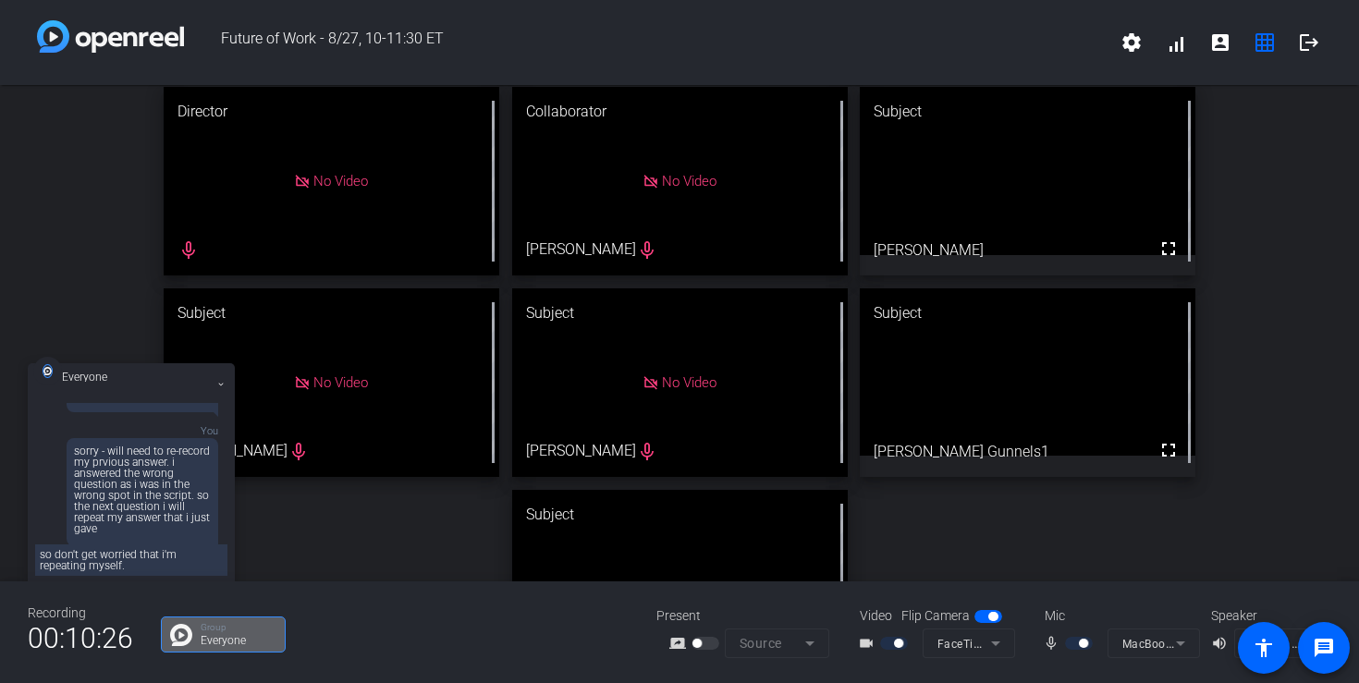
type textarea "so don't get worried that i'm repeating myself."
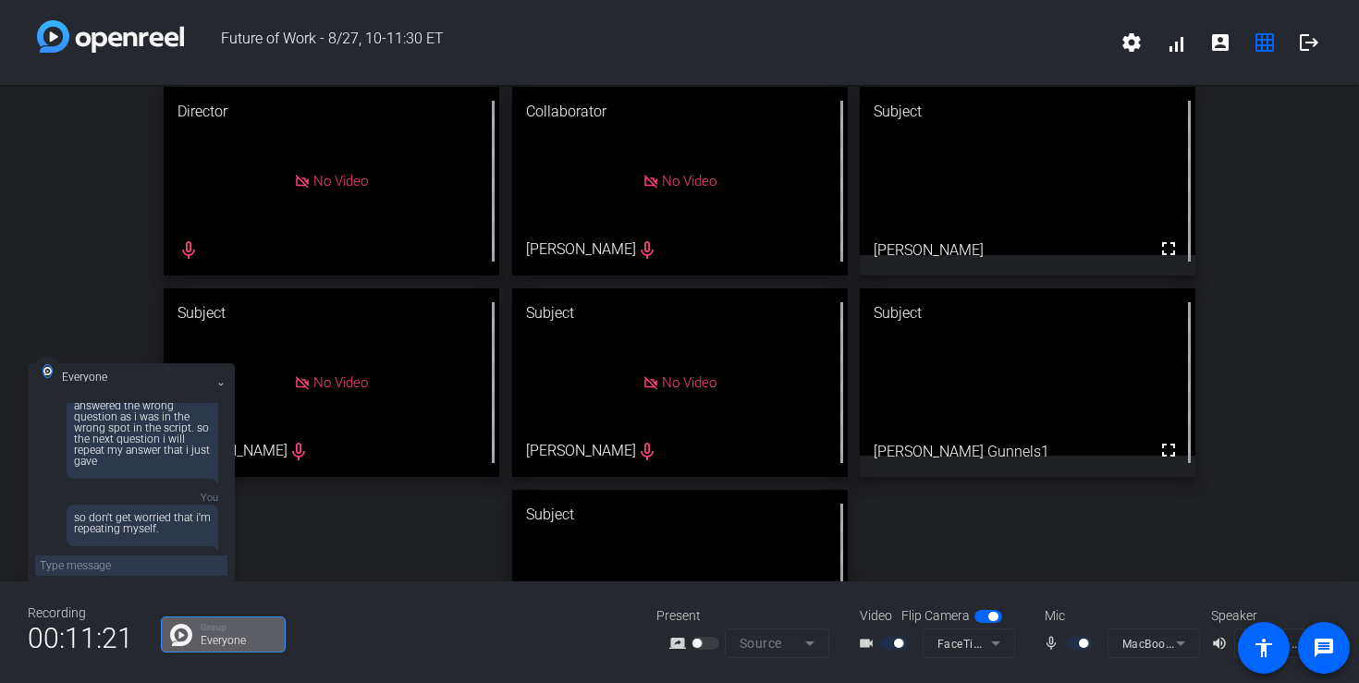
scroll to position [392, 0]
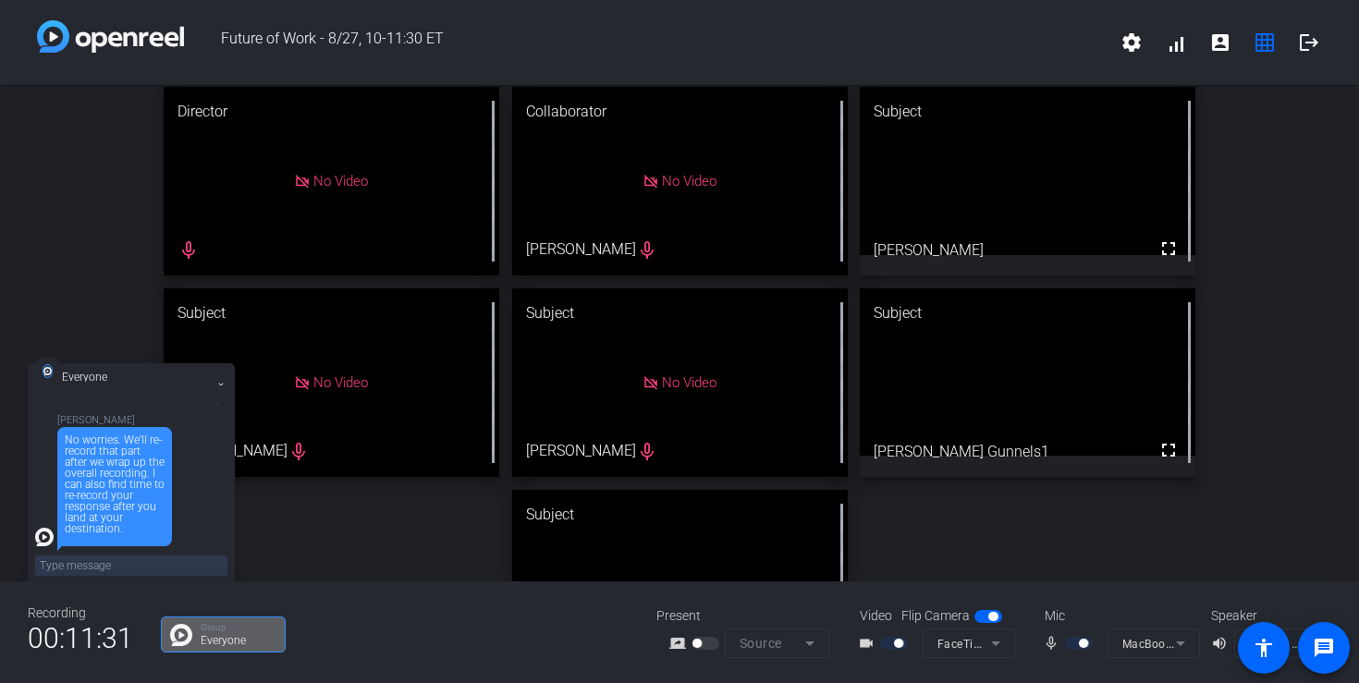
click at [137, 519] on div "No worries. We'll re-record that part after we wrap up the overall recording. I…" at bounding box center [115, 484] width 100 height 100
click at [87, 565] on textarea at bounding box center [131, 566] width 192 height 20
type textarea "ok. we can see where we are"
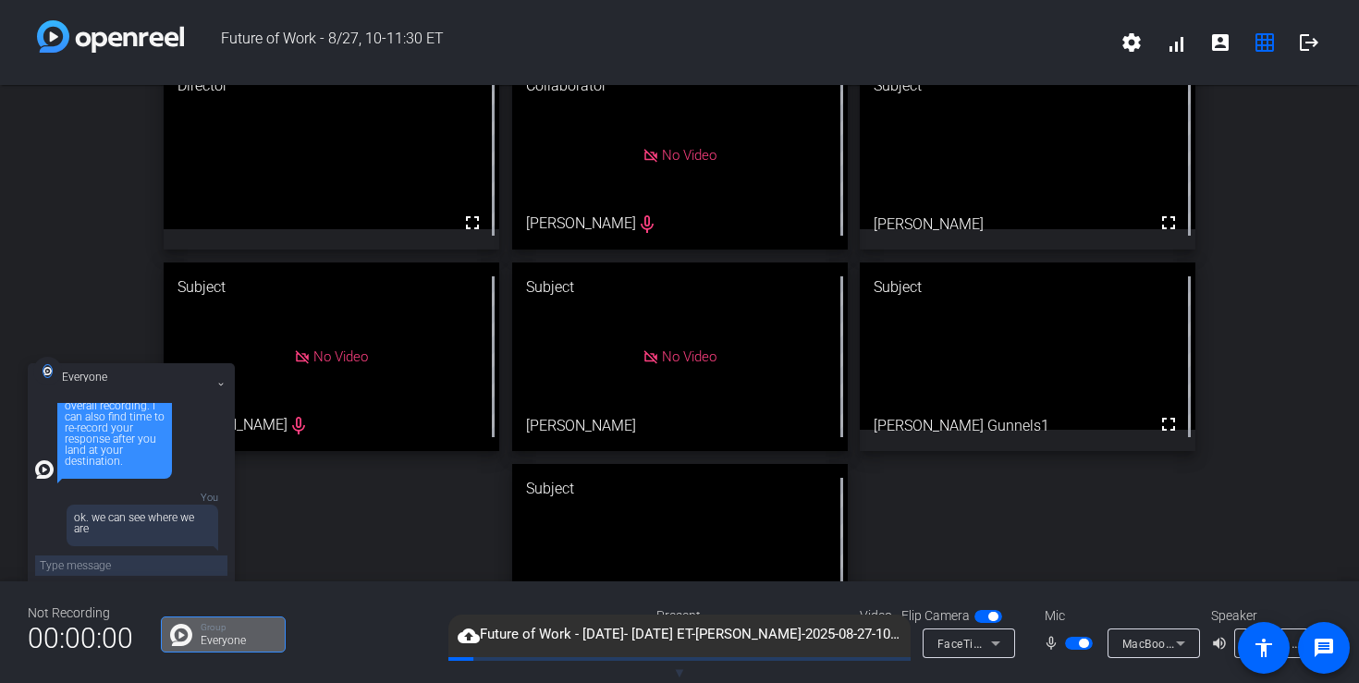
scroll to position [15, 0]
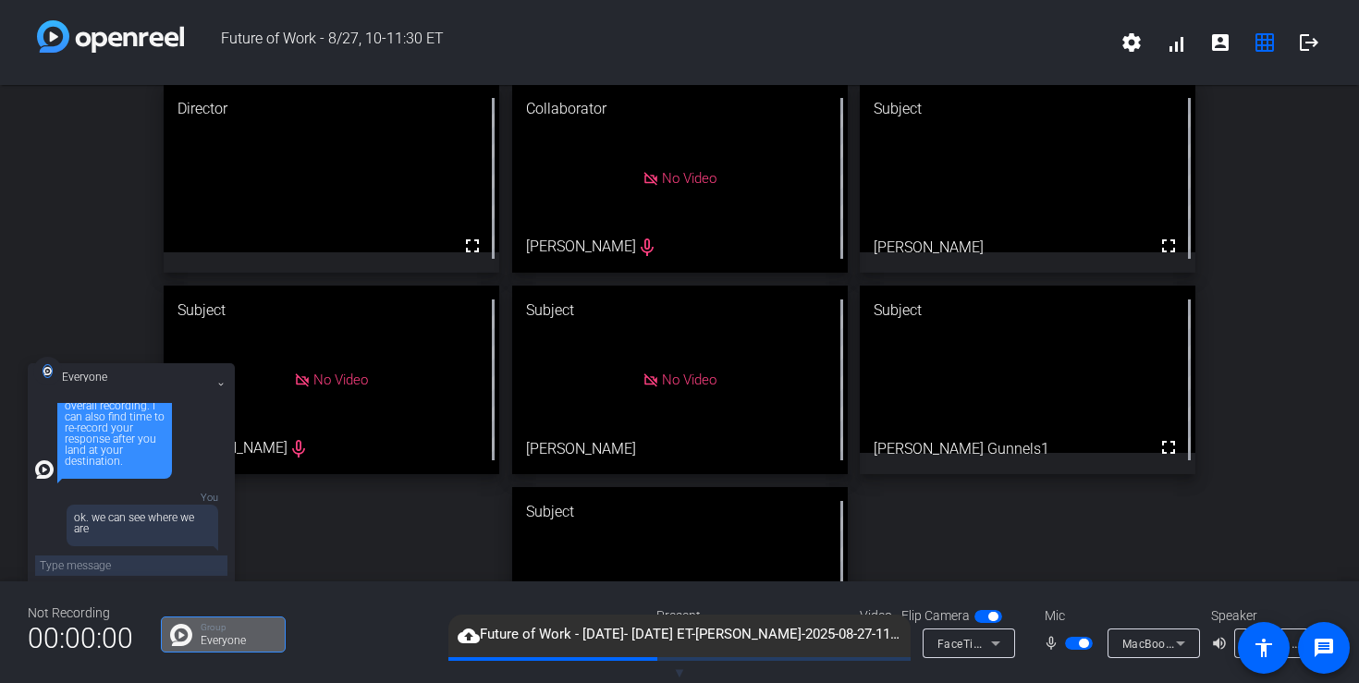
click at [369, 540] on div "Director fullscreen Collaborator No Video [PERSON_NAME] mic_none Subject fullsc…" at bounding box center [679, 379] width 1359 height 619
click at [222, 381] on mat-icon at bounding box center [220, 384] width 13 height 13
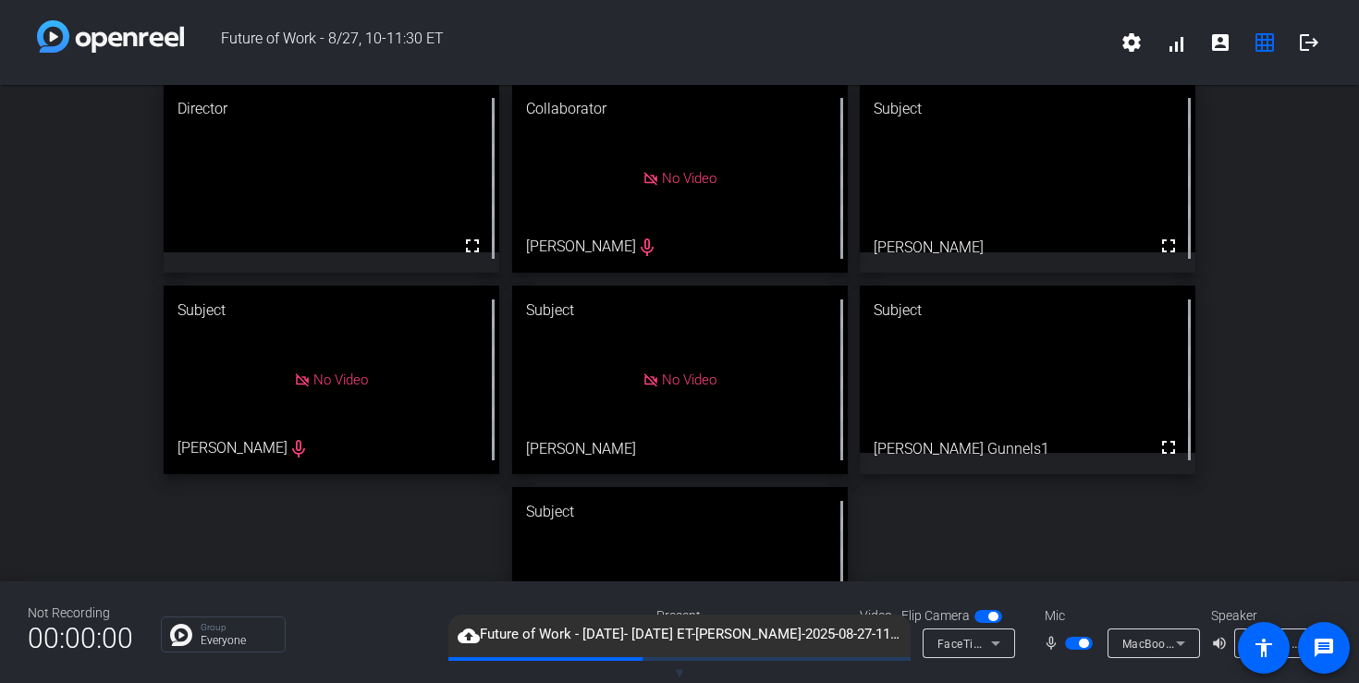
click at [228, 536] on div "Director fullscreen Collaborator No Video [PERSON_NAME] mic_none Subject fullsc…" at bounding box center [679, 379] width 1359 height 619
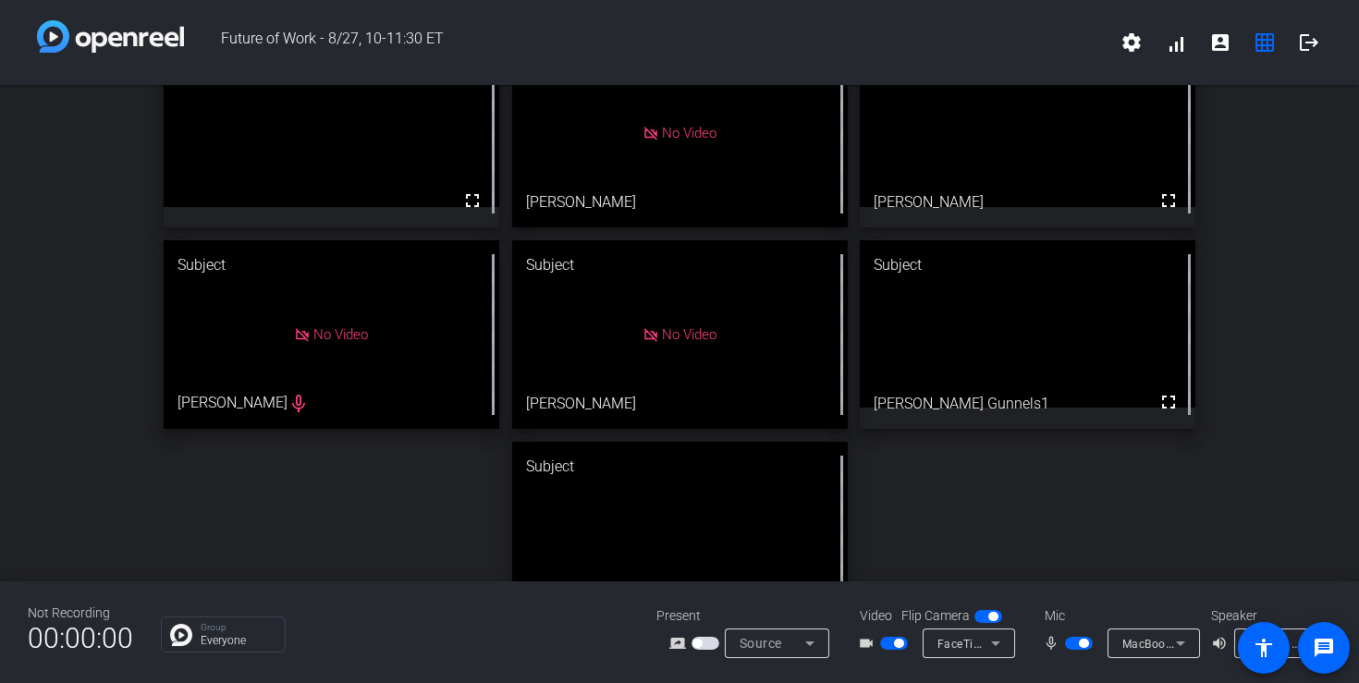
scroll to position [86, 0]
